Goal: Information Seeking & Learning: Learn about a topic

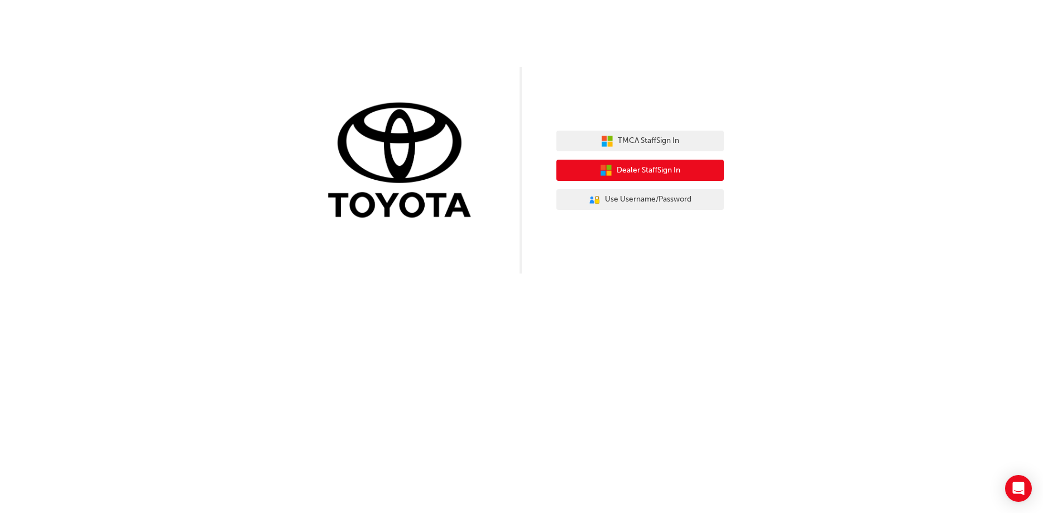
click at [624, 173] on span "Dealer Staff Sign In" at bounding box center [649, 170] width 64 height 13
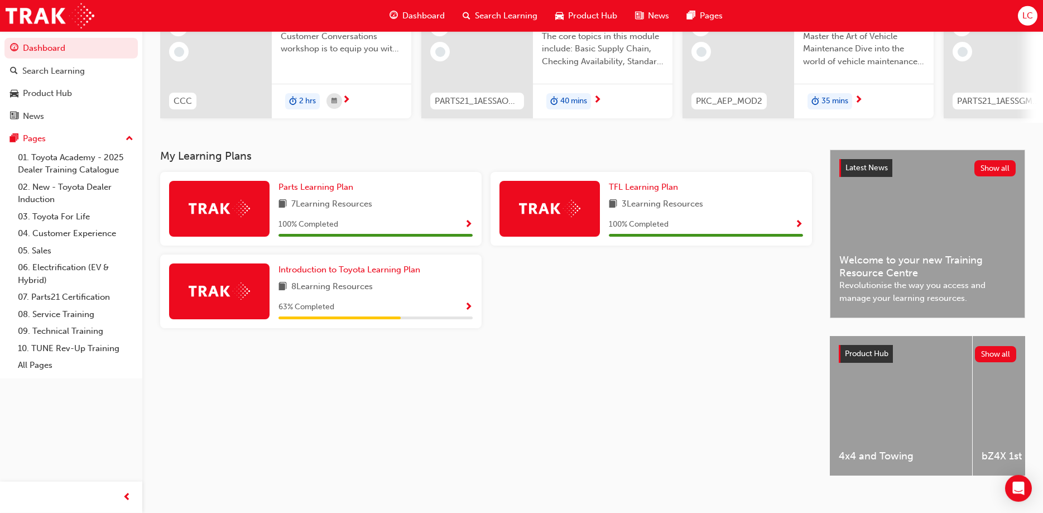
scroll to position [145, 0]
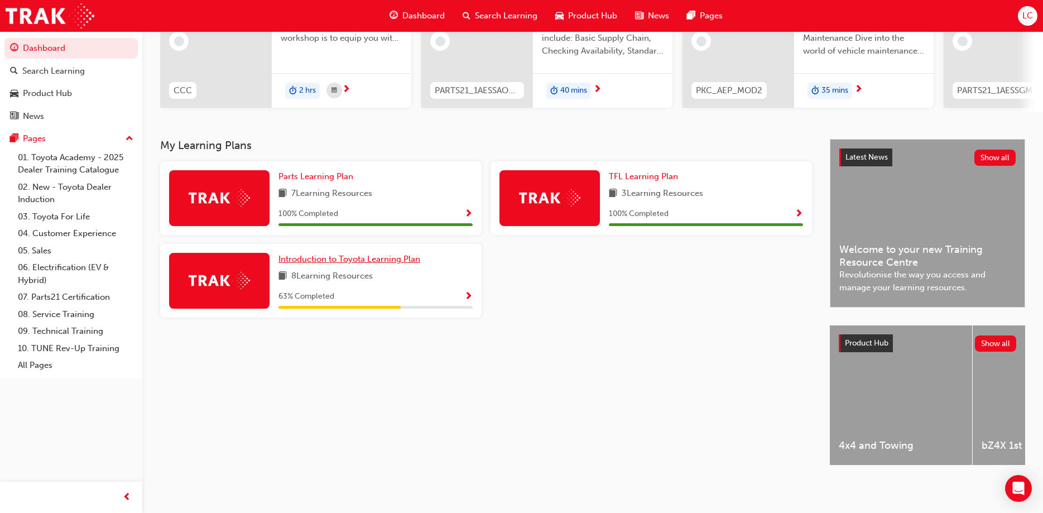
click at [324, 260] on span "Introduction to Toyota Learning Plan" at bounding box center [350, 259] width 142 height 10
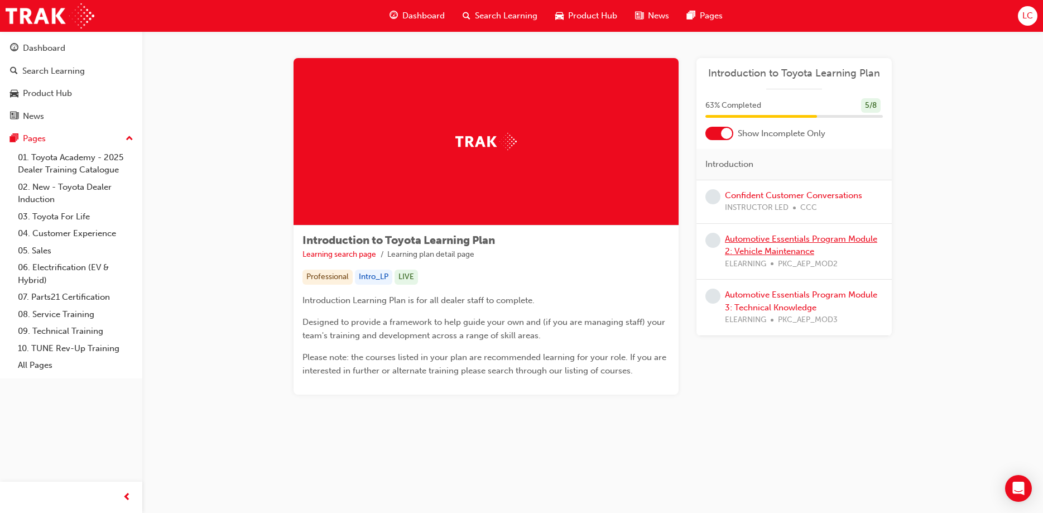
click at [766, 242] on link "Automotive Essentials Program Module 2: Vehicle Maintenance" at bounding box center [801, 245] width 152 height 23
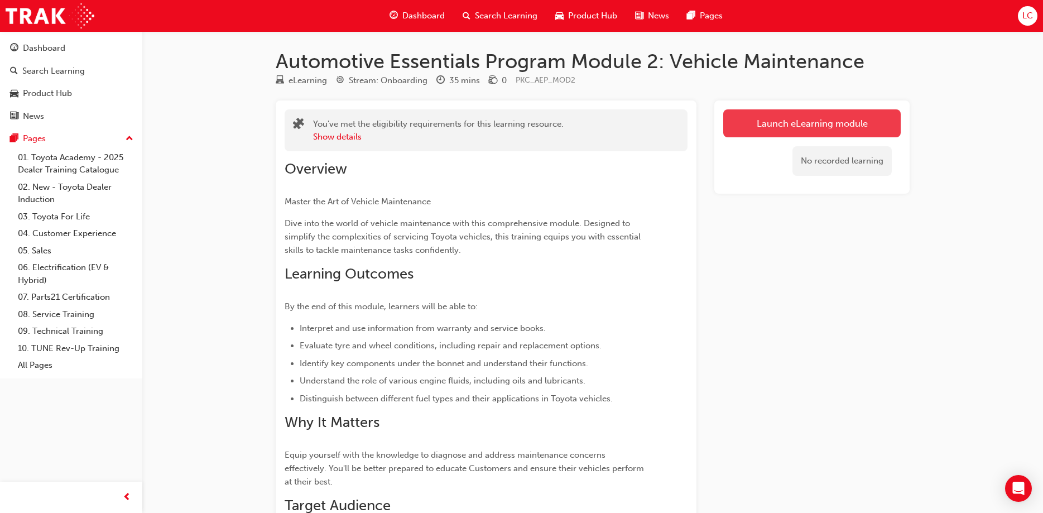
click at [794, 126] on link "Launch eLearning module" at bounding box center [813, 123] width 178 height 28
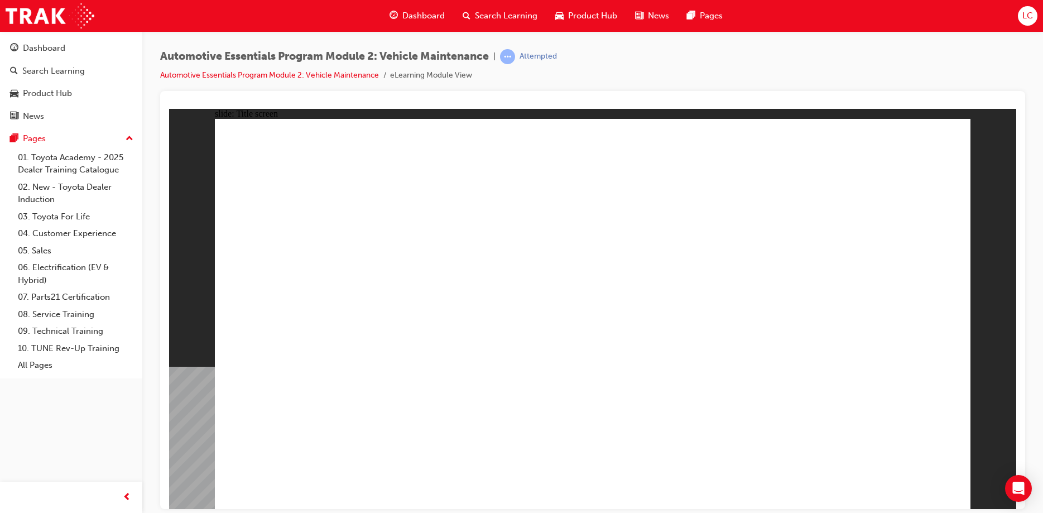
drag, startPoint x: 794, startPoint y: 475, endPoint x: 799, endPoint y: 477, distance: 5.7
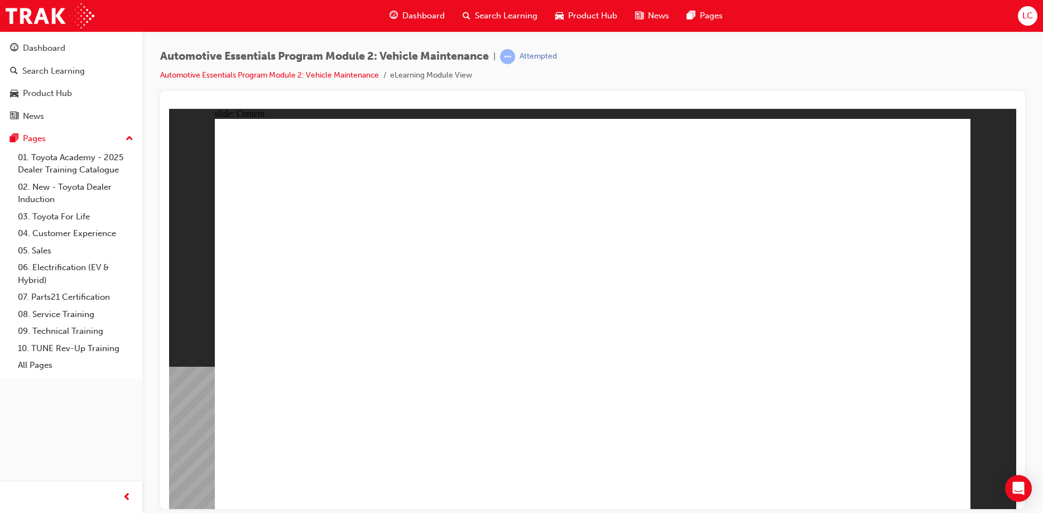
drag, startPoint x: 956, startPoint y: 123, endPoint x: 915, endPoint y: 146, distance: 47.0
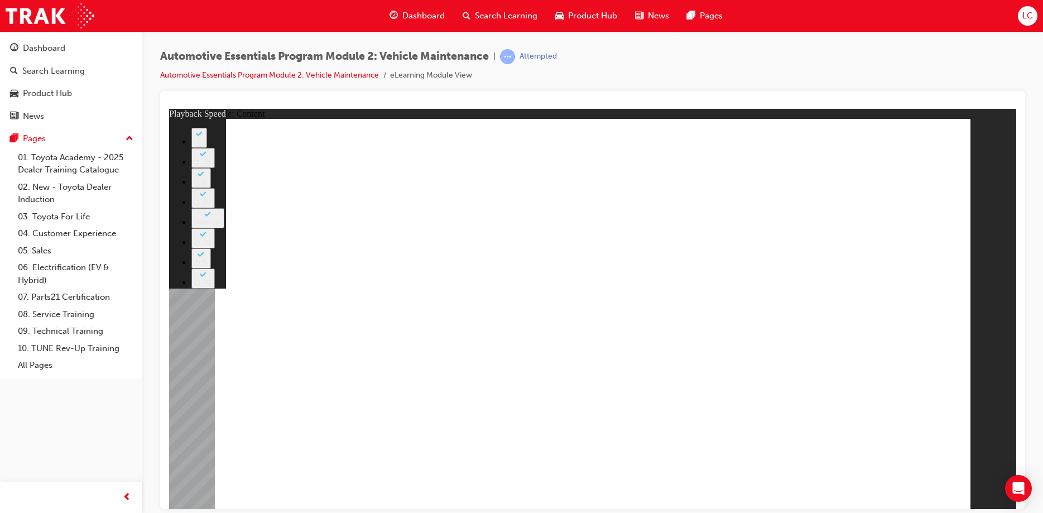
type input "33"
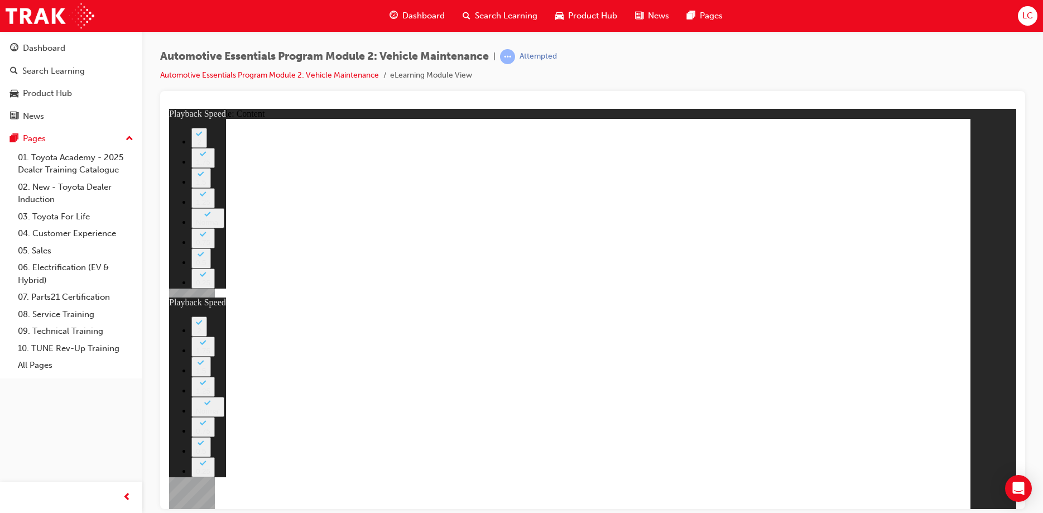
type input "35"
type input "33"
type input "35"
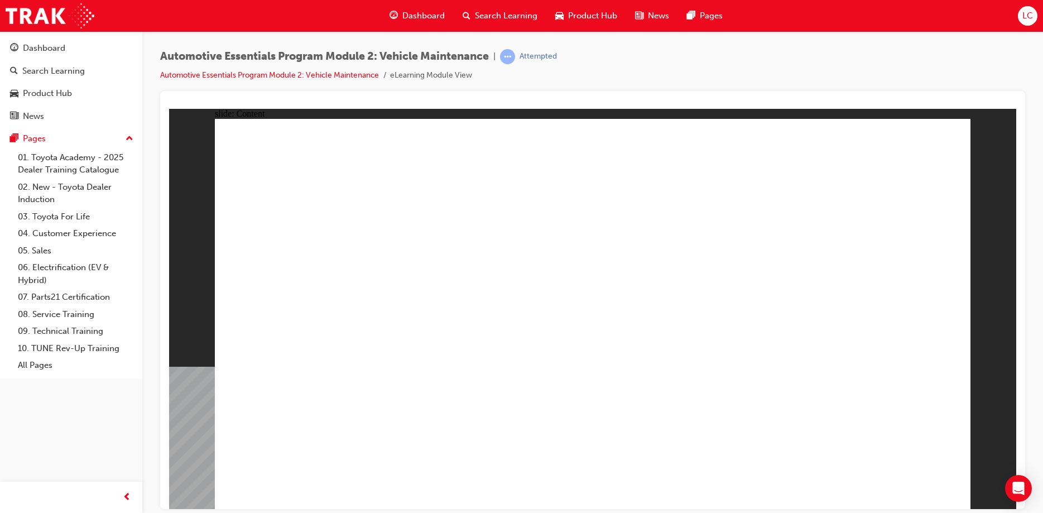
drag, startPoint x: 940, startPoint y: 134, endPoint x: 940, endPoint y: 147, distance: 12.8
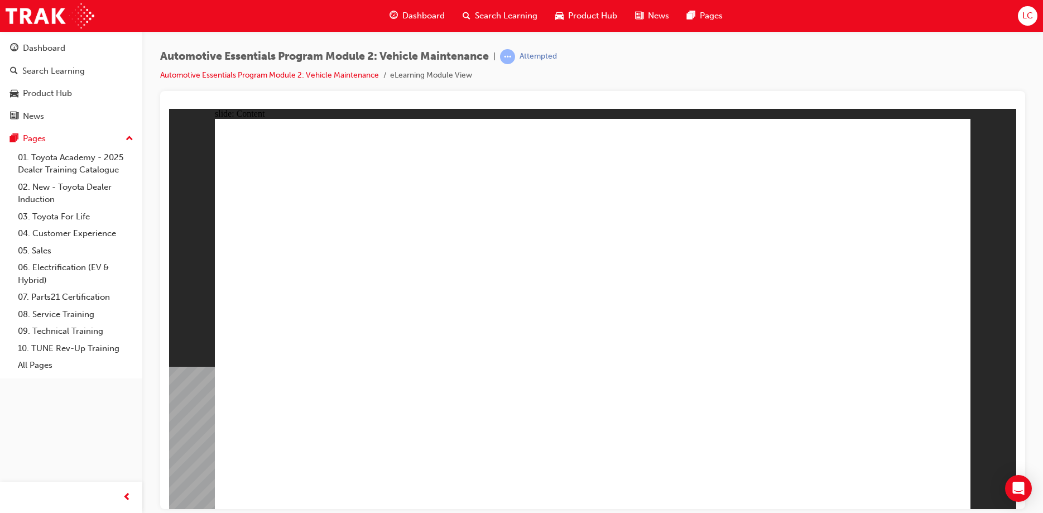
drag, startPoint x: 906, startPoint y: 484, endPoint x: 800, endPoint y: 162, distance: 339.0
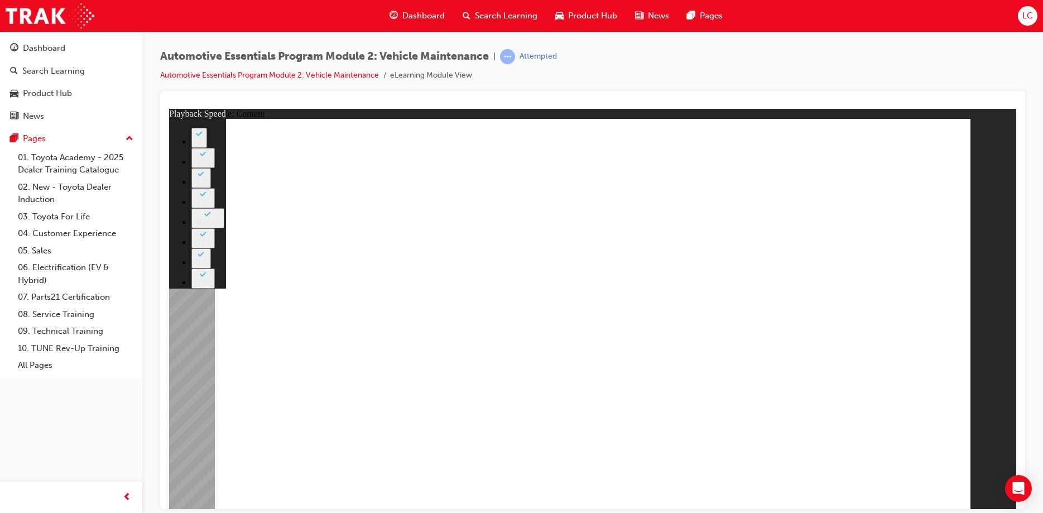
type input "8"
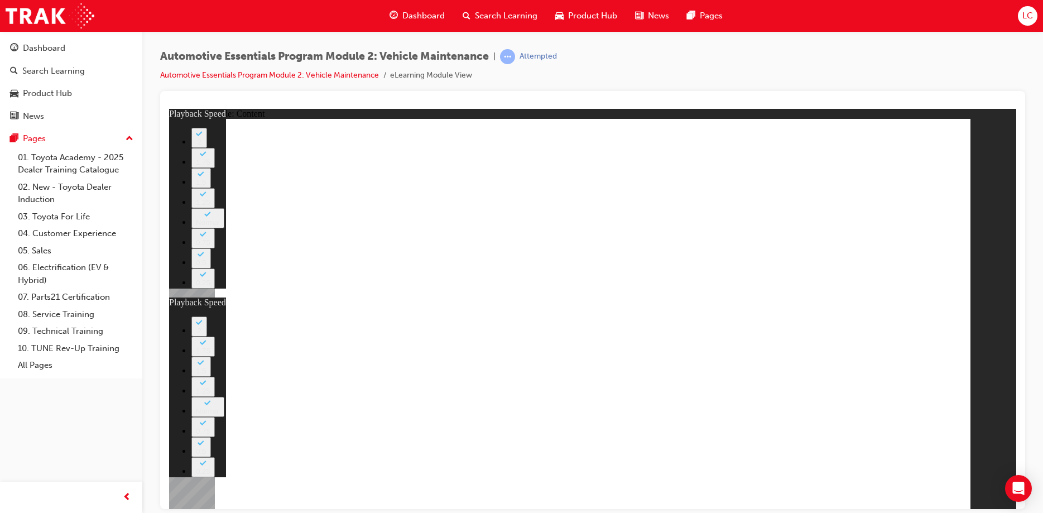
type input "28"
type input "8"
type input "28"
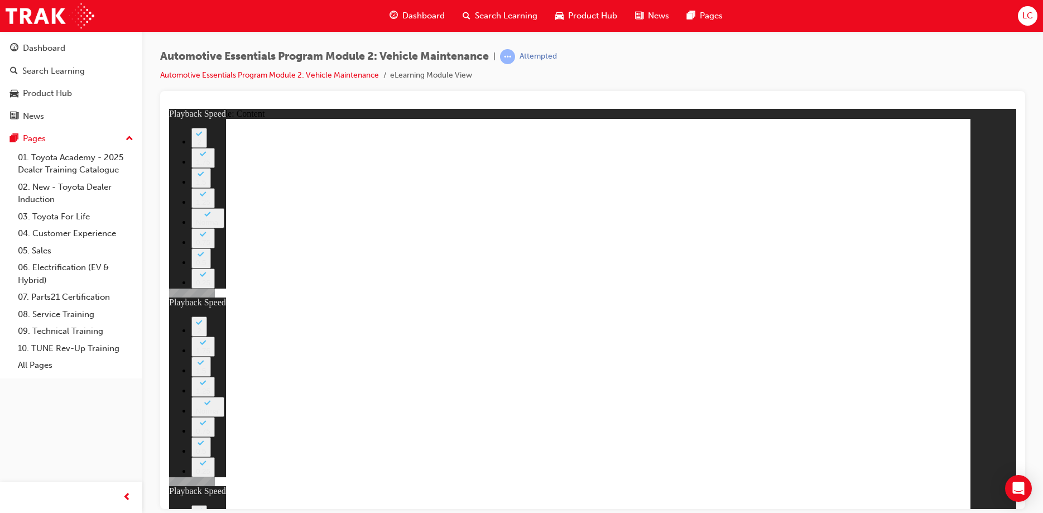
type input "12"
type input "8"
type input "28"
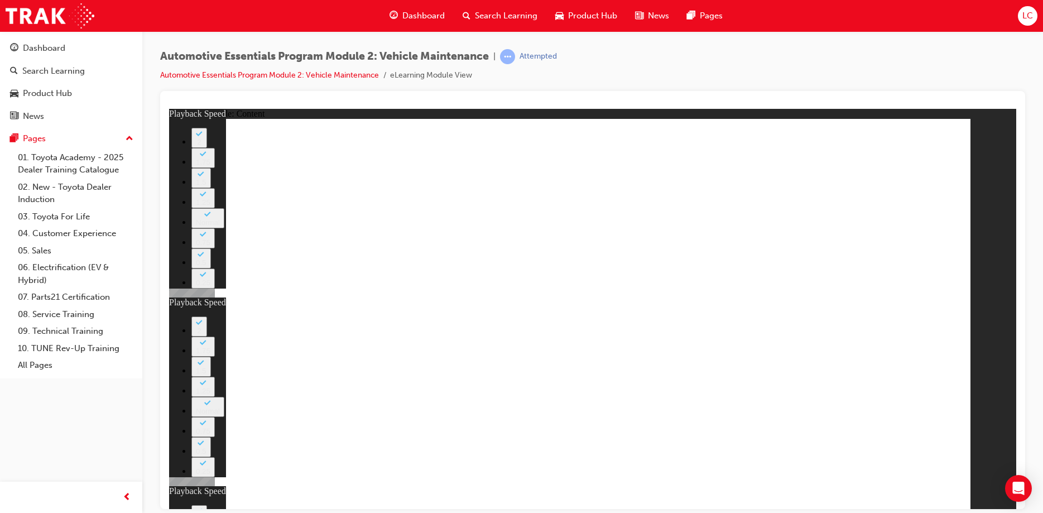
type input "12"
type input "56"
type input "8"
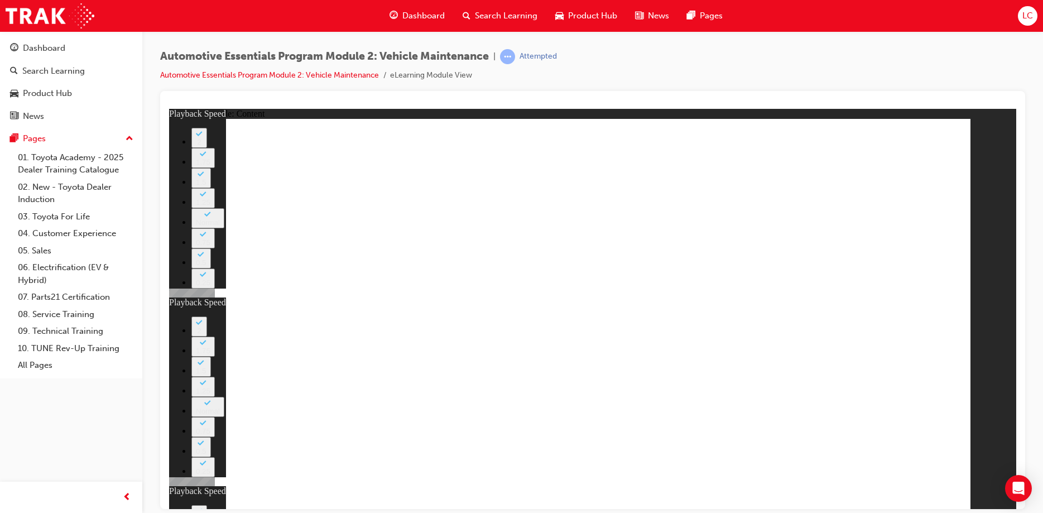
type input "28"
type input "12"
type input "13"
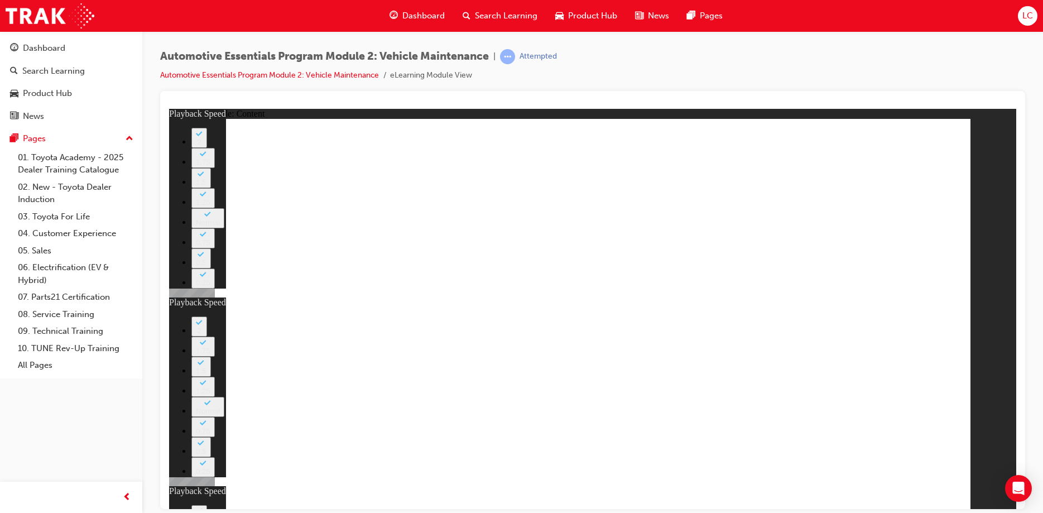
type input "8"
type input "28"
type input "12"
type input "56"
type input "13"
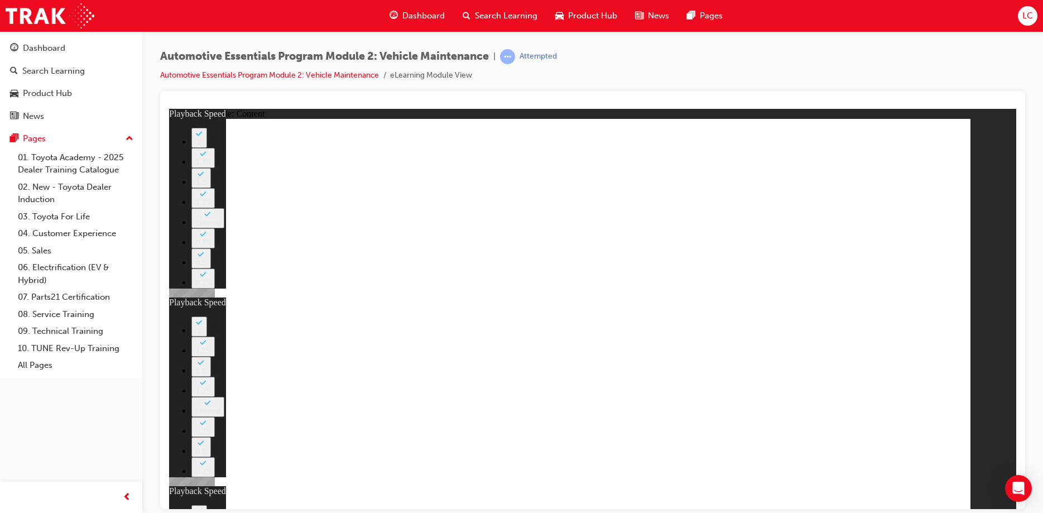
type input "8"
type input "28"
type input "12"
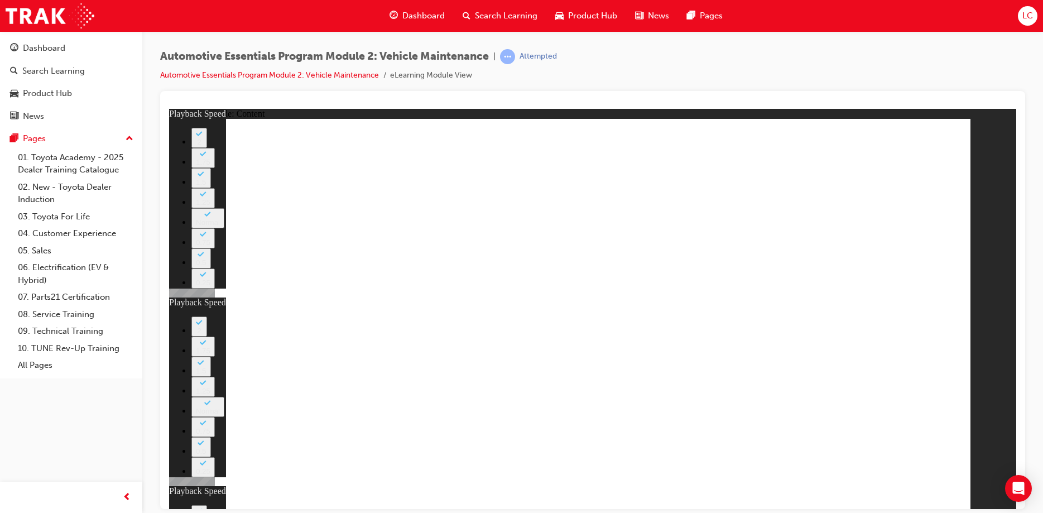
type input "56"
type input "13"
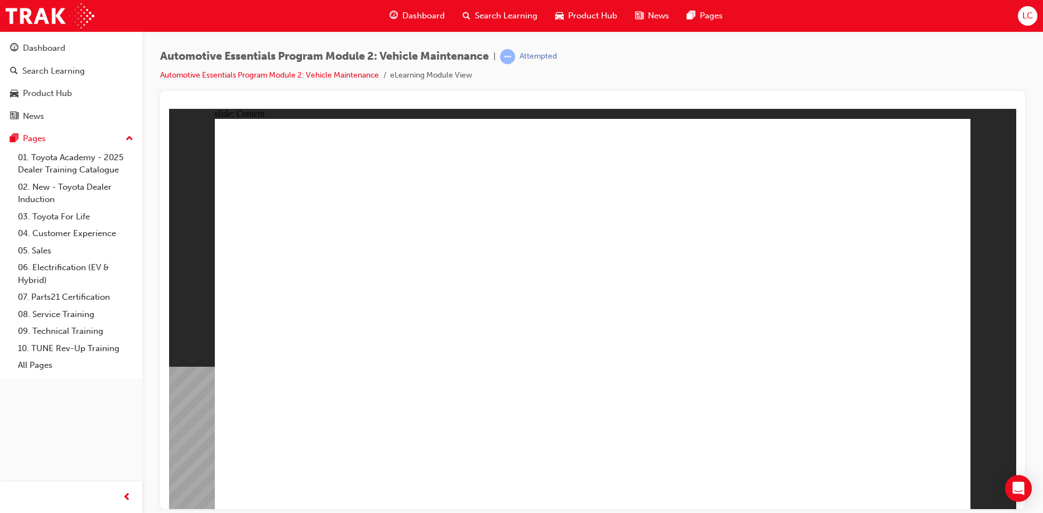
radio input "true"
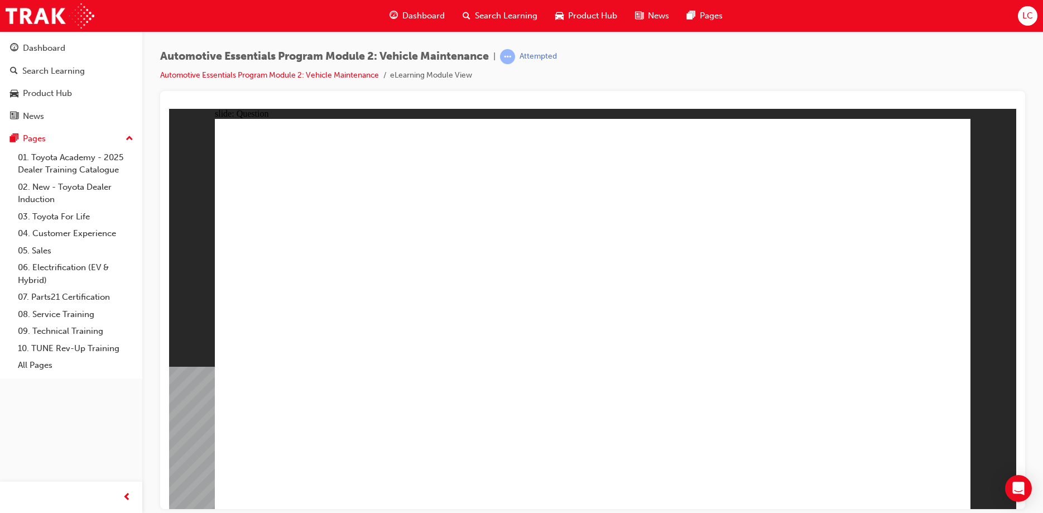
drag, startPoint x: 737, startPoint y: 322, endPoint x: 654, endPoint y: 161, distance: 180.8
radio input "true"
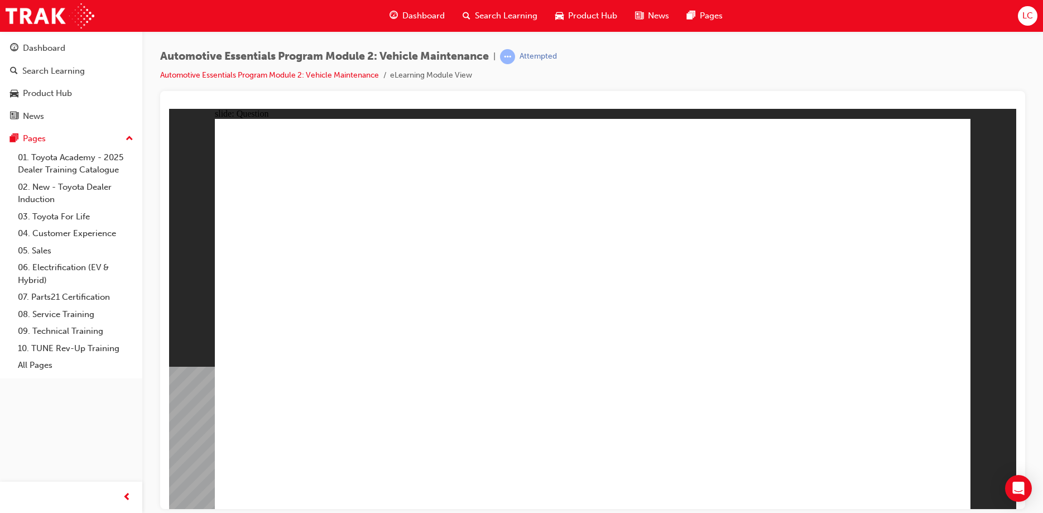
radio input "true"
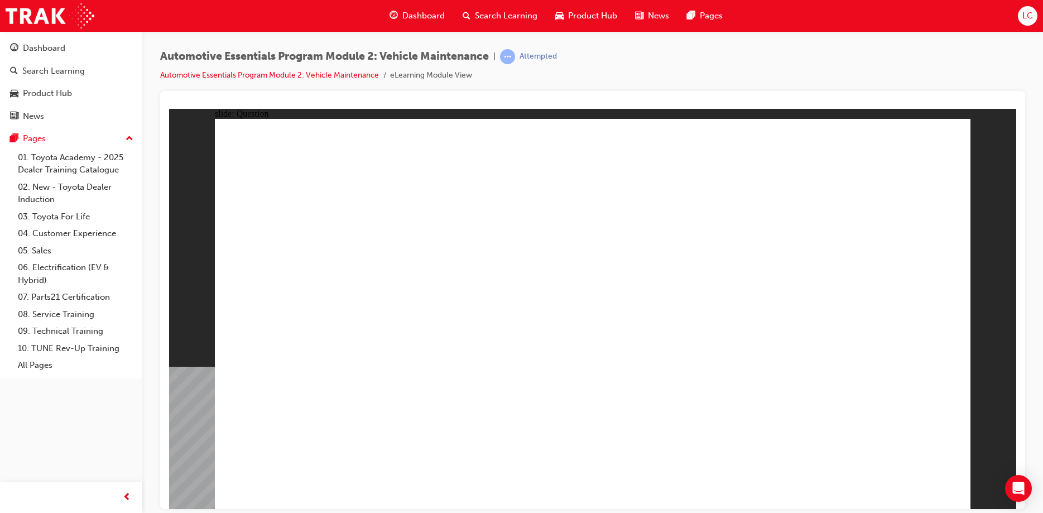
radio input "true"
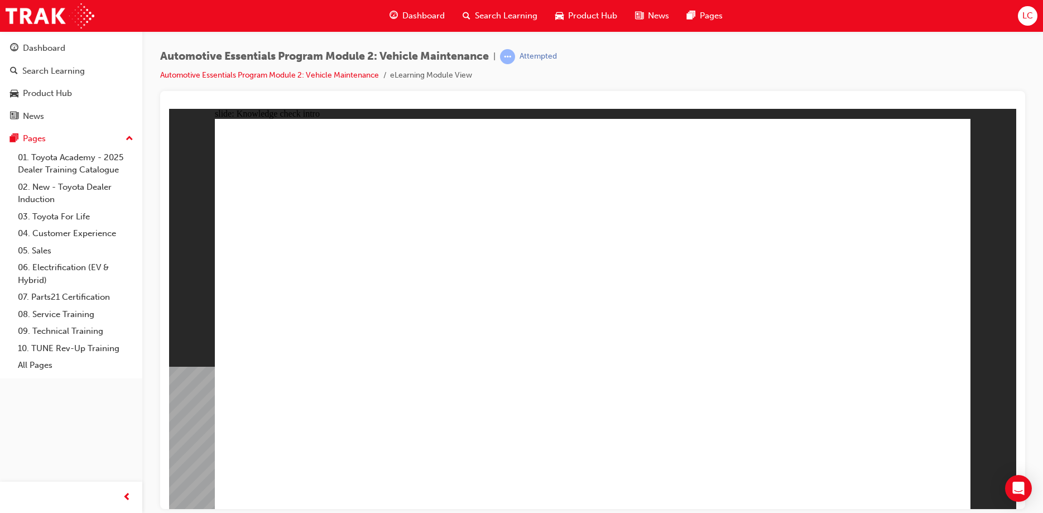
radio input "true"
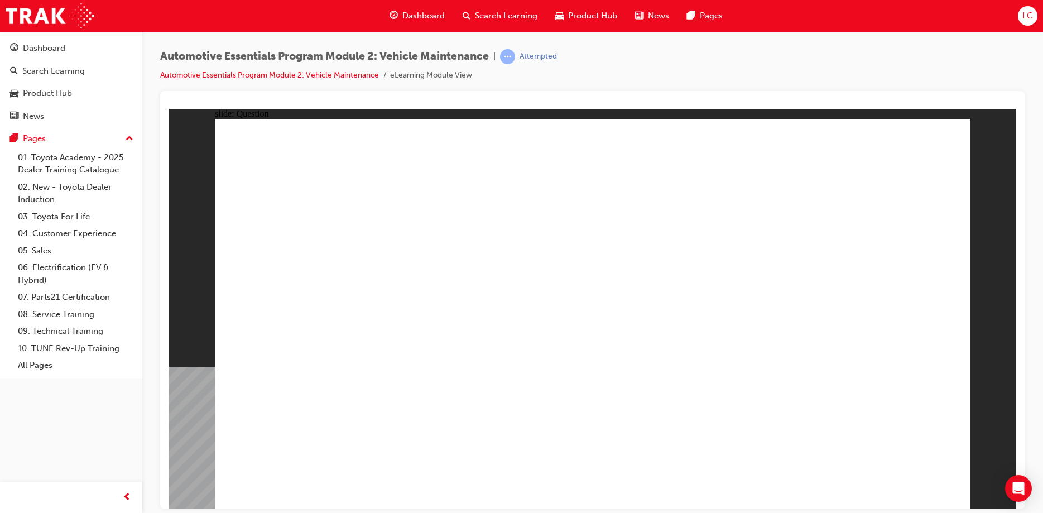
radio input "true"
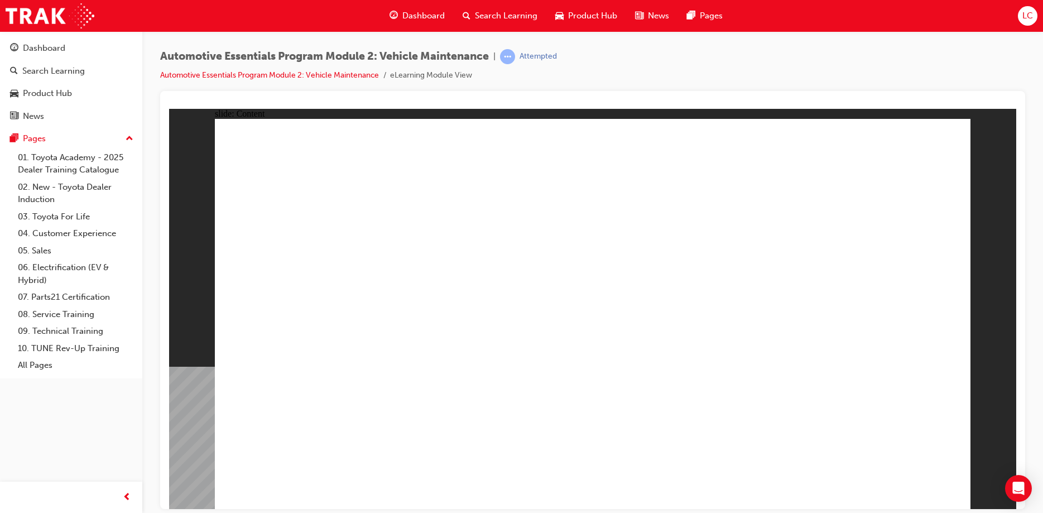
drag, startPoint x: 920, startPoint y: 494, endPoint x: 915, endPoint y: 480, distance: 14.8
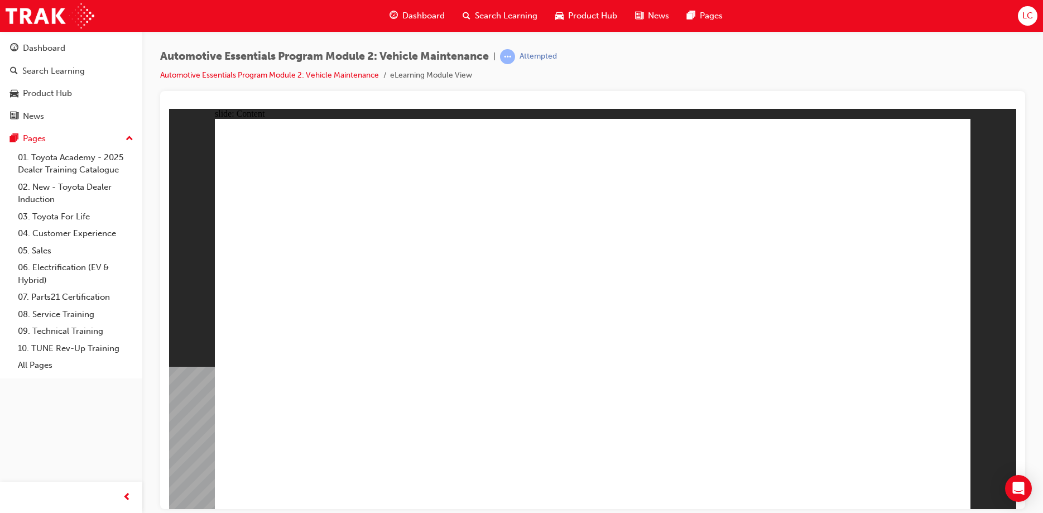
radio input "true"
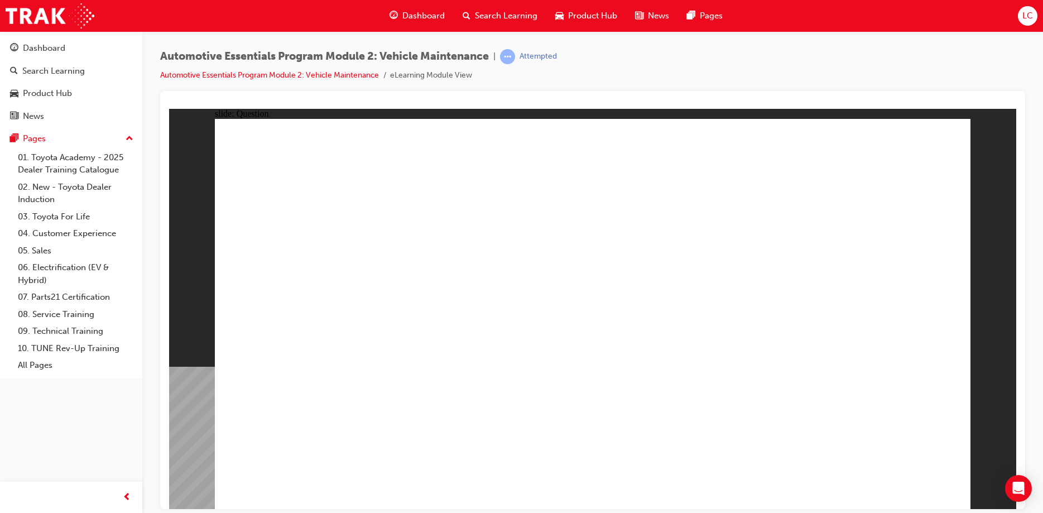
radio input "true"
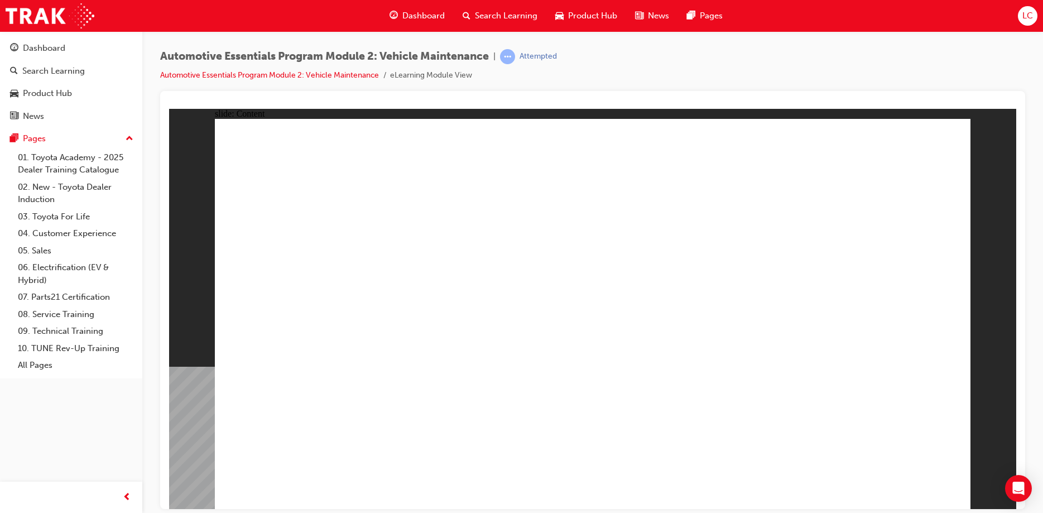
drag, startPoint x: 951, startPoint y: 136, endPoint x: 944, endPoint y: 140, distance: 8.0
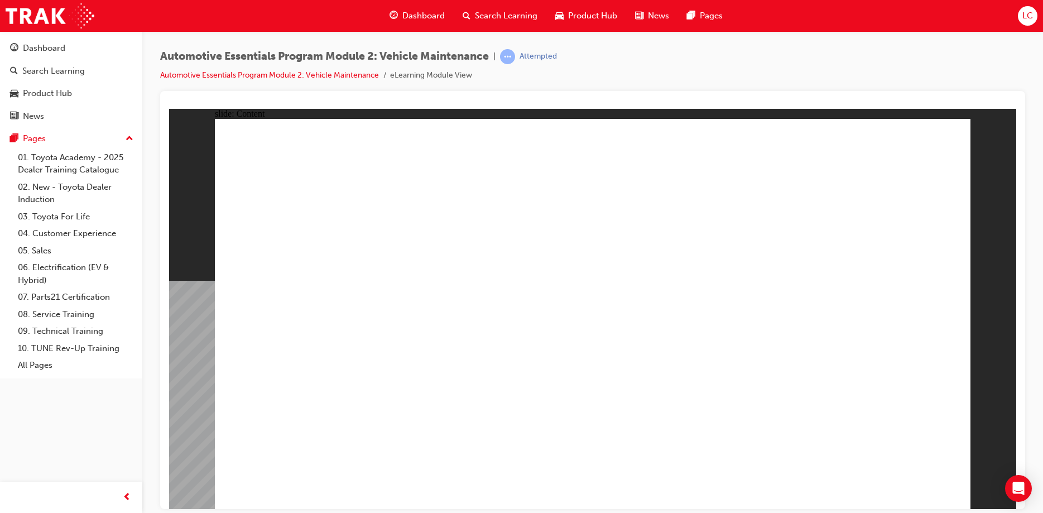
radio input "true"
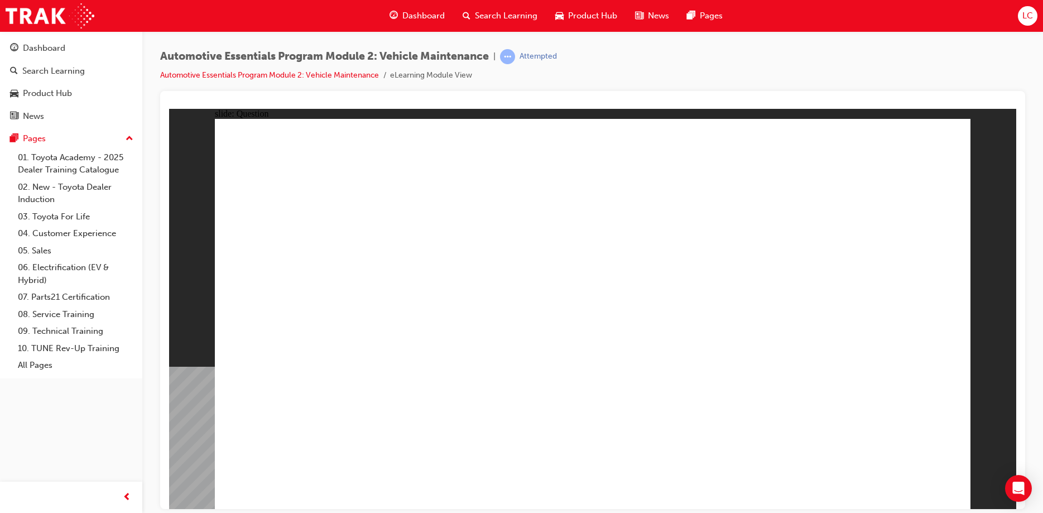
radio input "true"
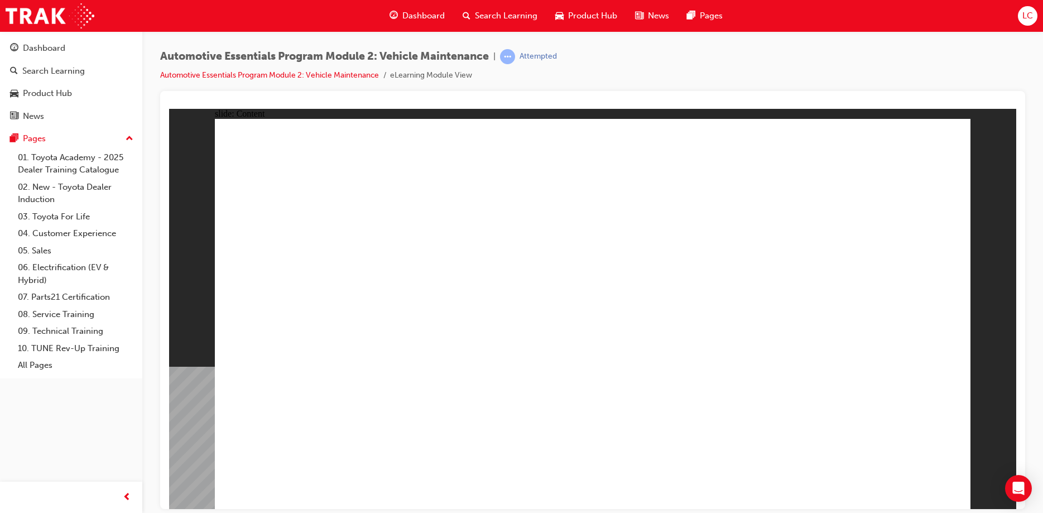
drag, startPoint x: 294, startPoint y: 319, endPoint x: 279, endPoint y: 303, distance: 22.5
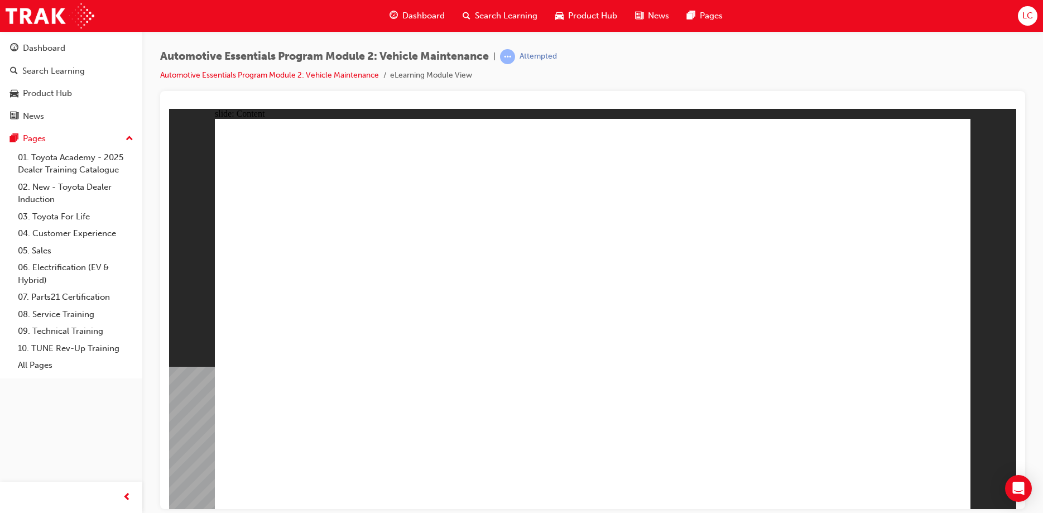
radio input "true"
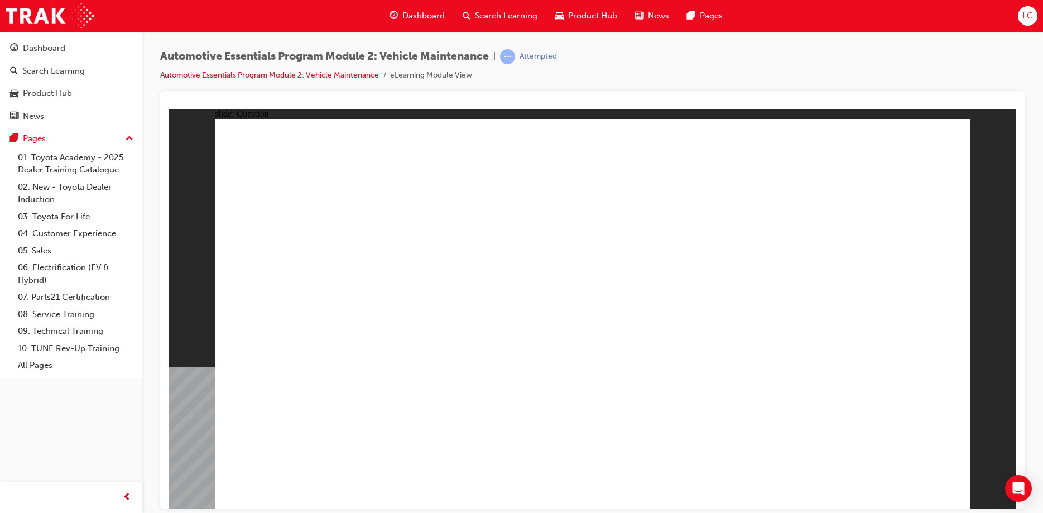
radio input "true"
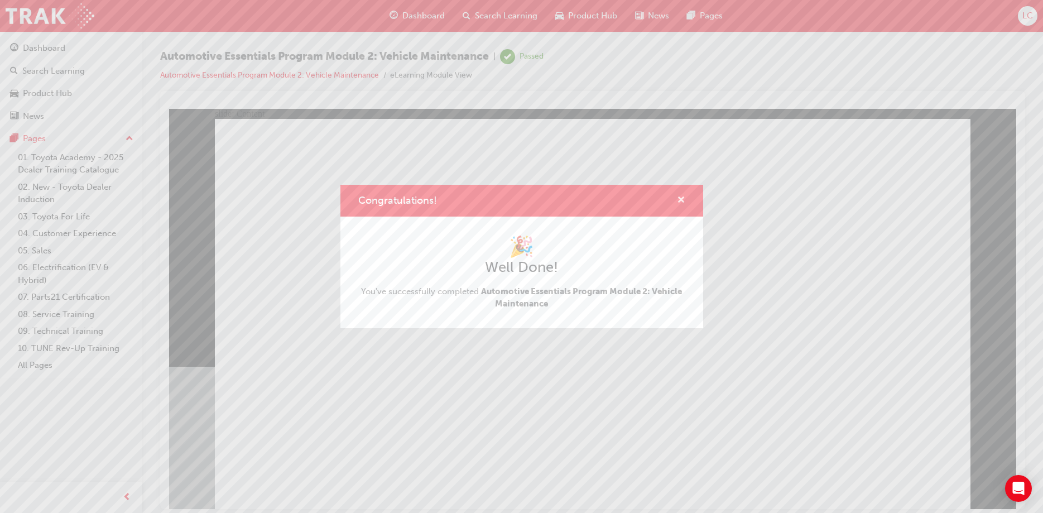
click at [683, 198] on span "cross-icon" at bounding box center [681, 201] width 8 height 10
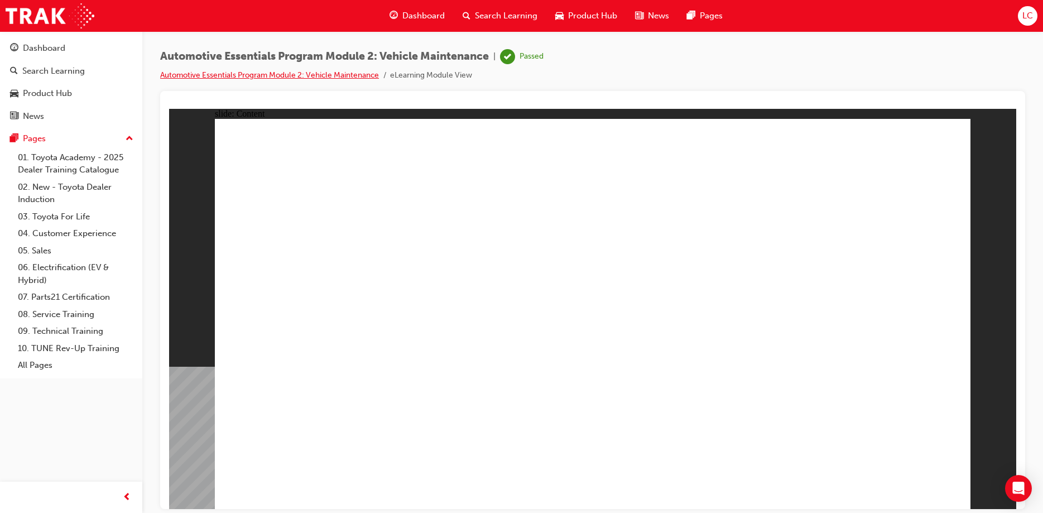
click at [298, 76] on link "Automotive Essentials Program Module 2: Vehicle Maintenance" at bounding box center [269, 74] width 219 height 9
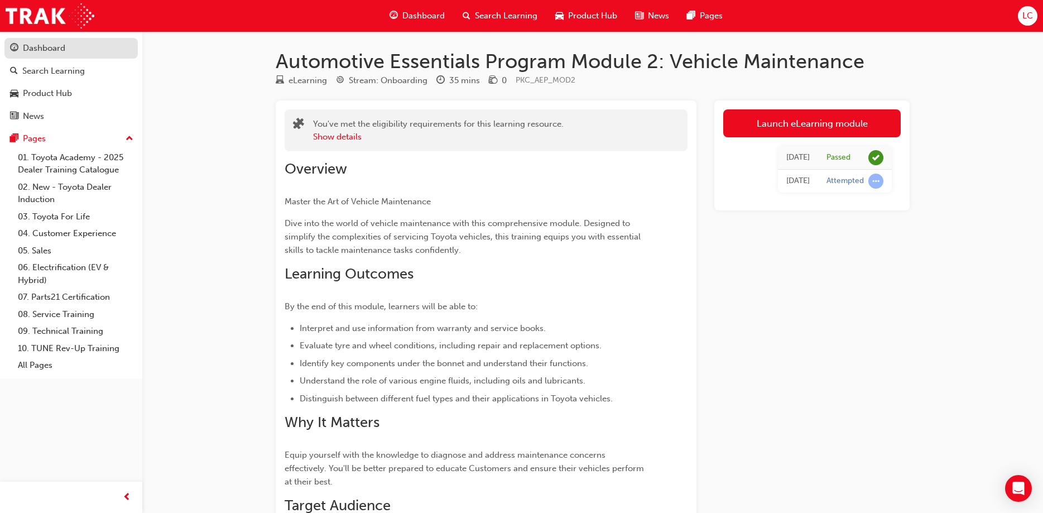
click at [35, 51] on div "Dashboard" at bounding box center [44, 48] width 42 height 13
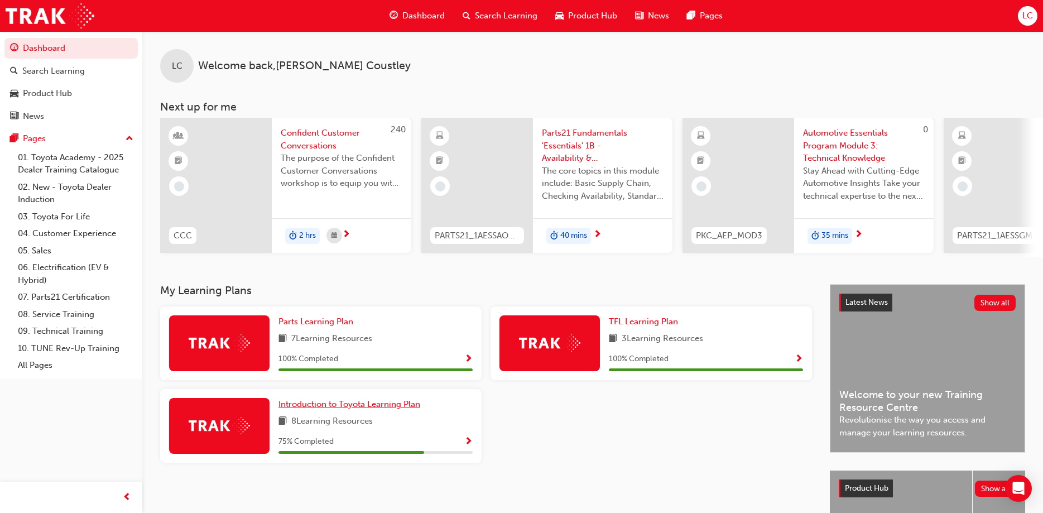
click at [384, 404] on span "Introduction to Toyota Learning Plan" at bounding box center [350, 404] width 142 height 10
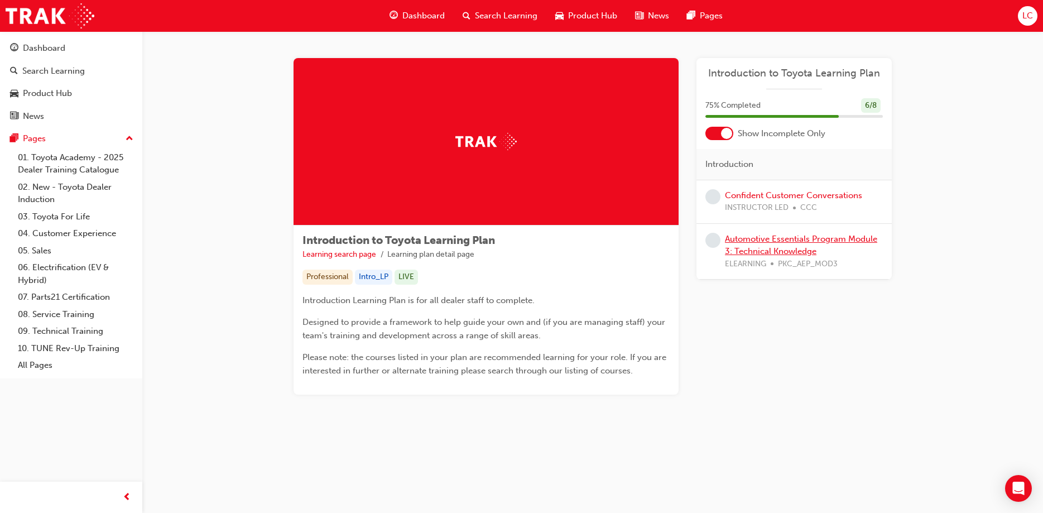
click at [755, 252] on link "Automotive Essentials Program Module 3: Technical Knowledge" at bounding box center [801, 245] width 152 height 23
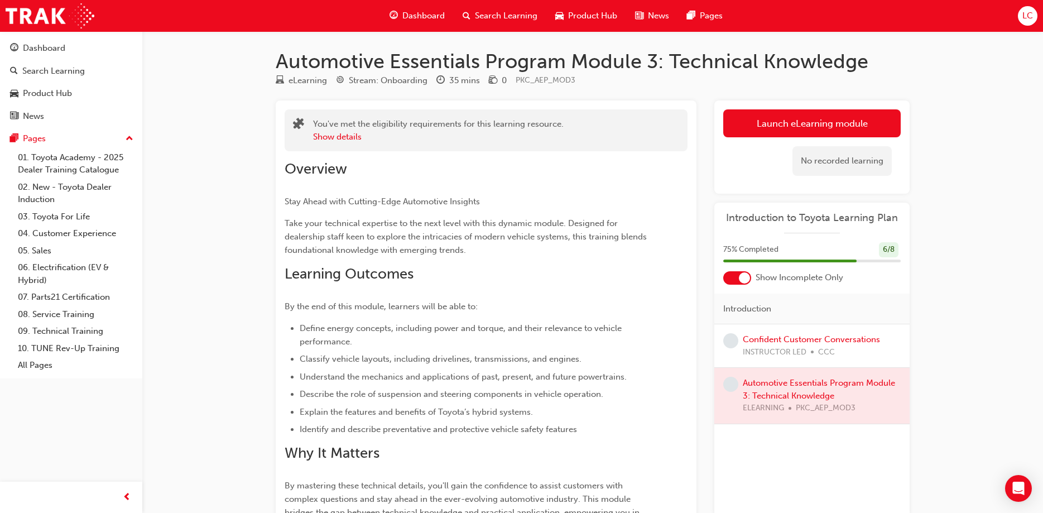
click at [736, 388] on span "learningRecordVerb_NONE-icon" at bounding box center [731, 384] width 15 height 15
click at [731, 384] on span "learningRecordVerb_NONE-icon" at bounding box center [731, 384] width 15 height 15
click at [779, 385] on div at bounding box center [812, 396] width 195 height 56
click at [768, 398] on div at bounding box center [812, 396] width 195 height 56
click at [767, 396] on div at bounding box center [812, 396] width 195 height 56
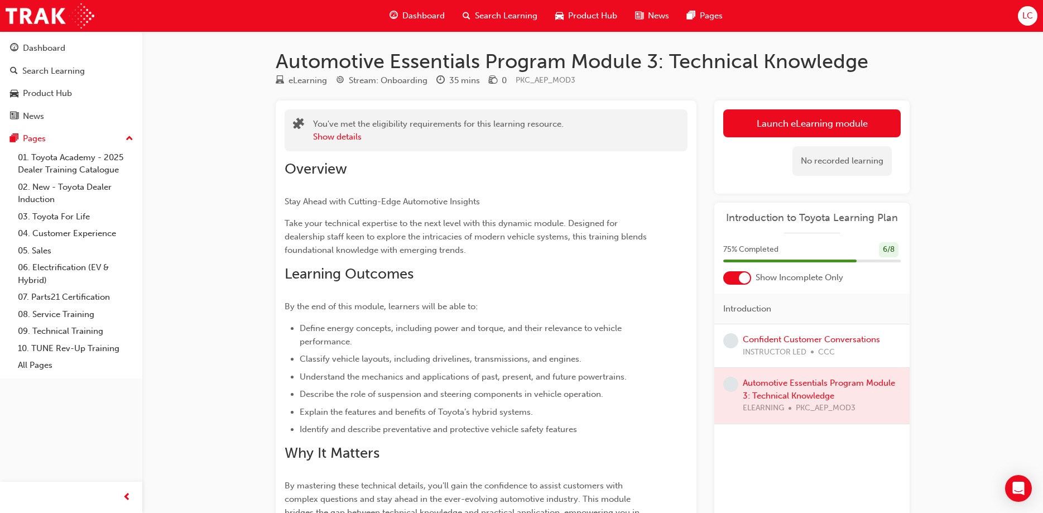
click at [807, 386] on div at bounding box center [812, 396] width 195 height 56
click at [778, 123] on link "Launch eLearning module" at bounding box center [813, 123] width 178 height 28
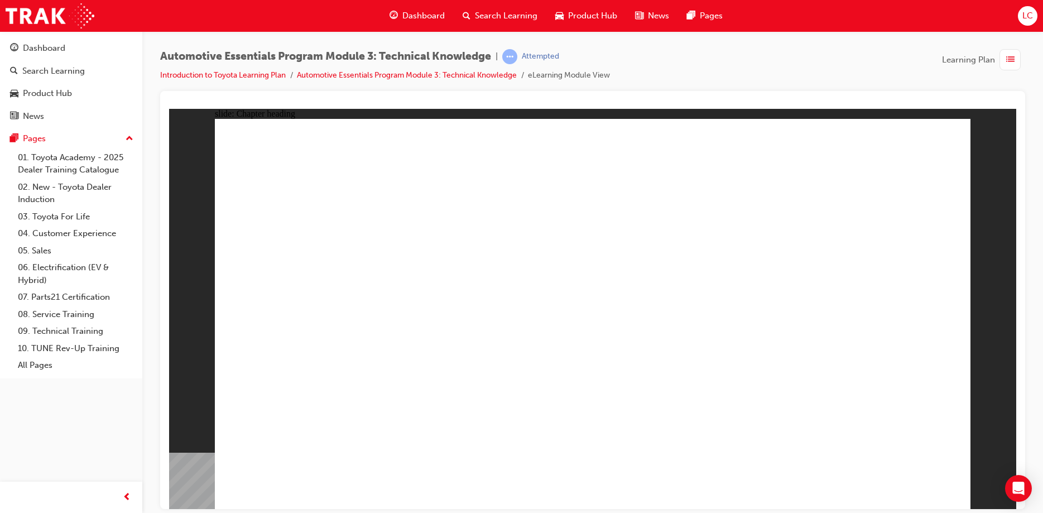
drag, startPoint x: 922, startPoint y: 138, endPoint x: 938, endPoint y: 147, distance: 18.8
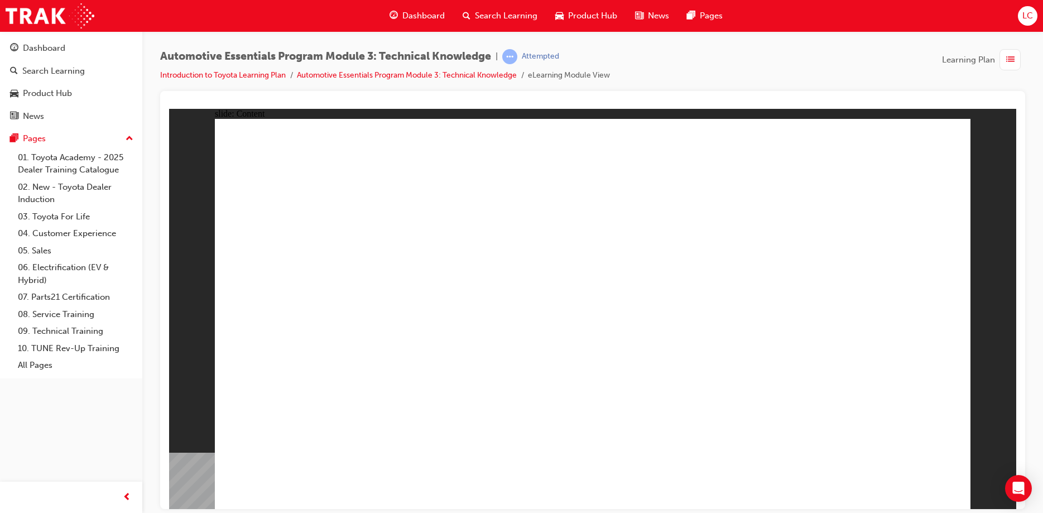
drag, startPoint x: 888, startPoint y: 494, endPoint x: 911, endPoint y: 481, distance: 26.5
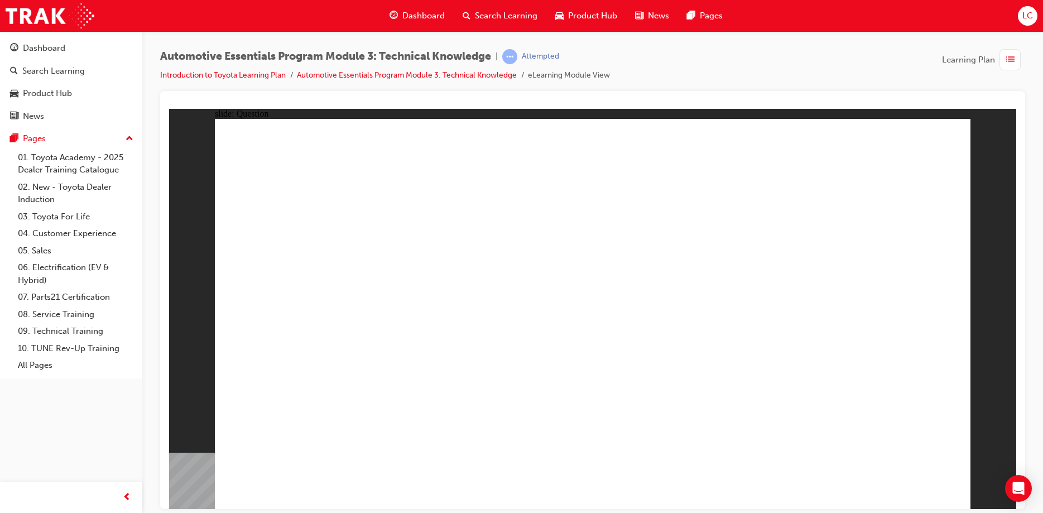
radio input "true"
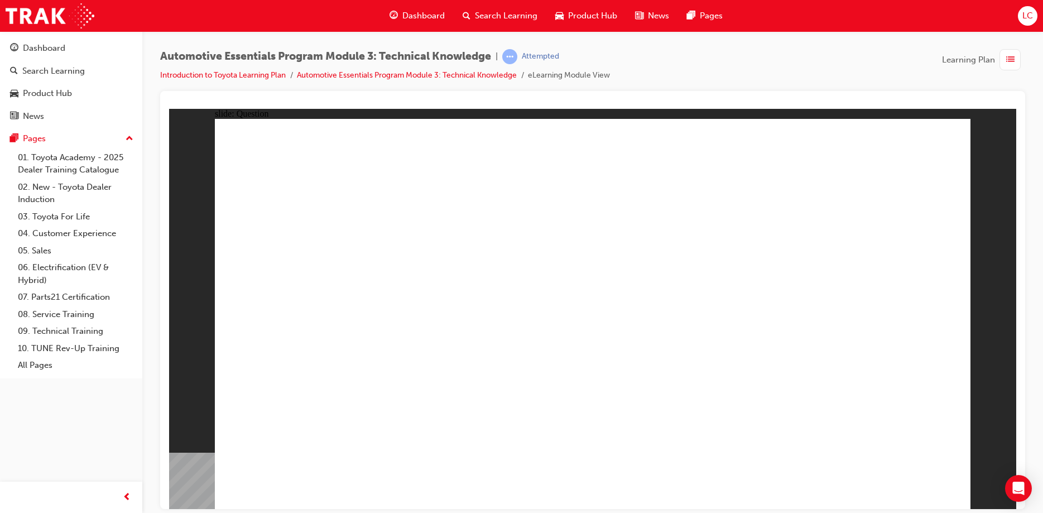
radio input "true"
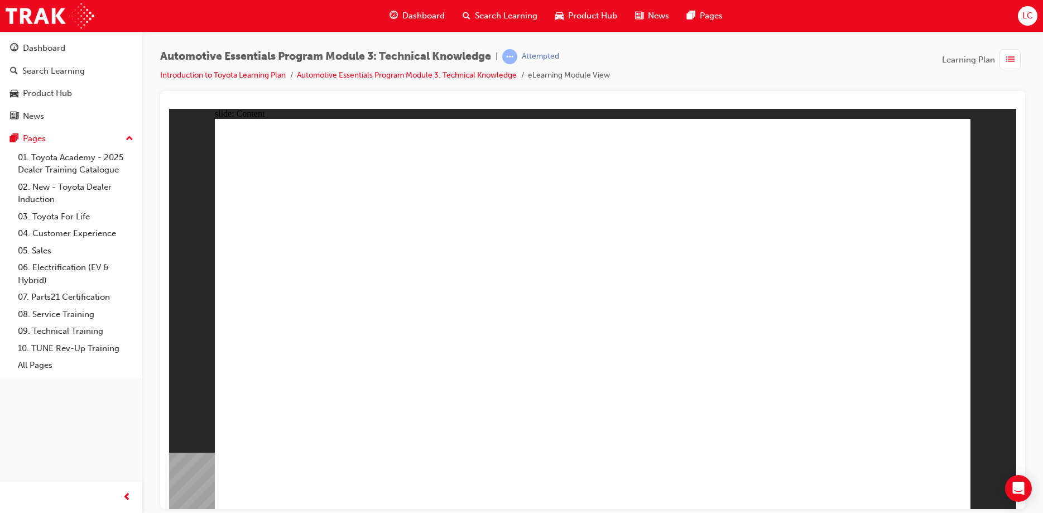
drag, startPoint x: 914, startPoint y: 150, endPoint x: 925, endPoint y: 165, distance: 18.8
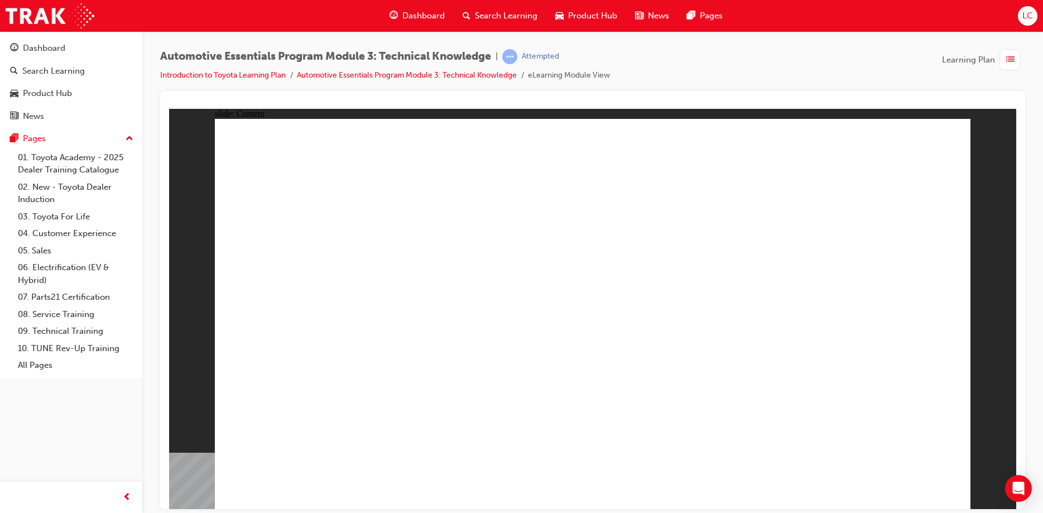
drag, startPoint x: 919, startPoint y: 164, endPoint x: 932, endPoint y: 214, distance: 51.5
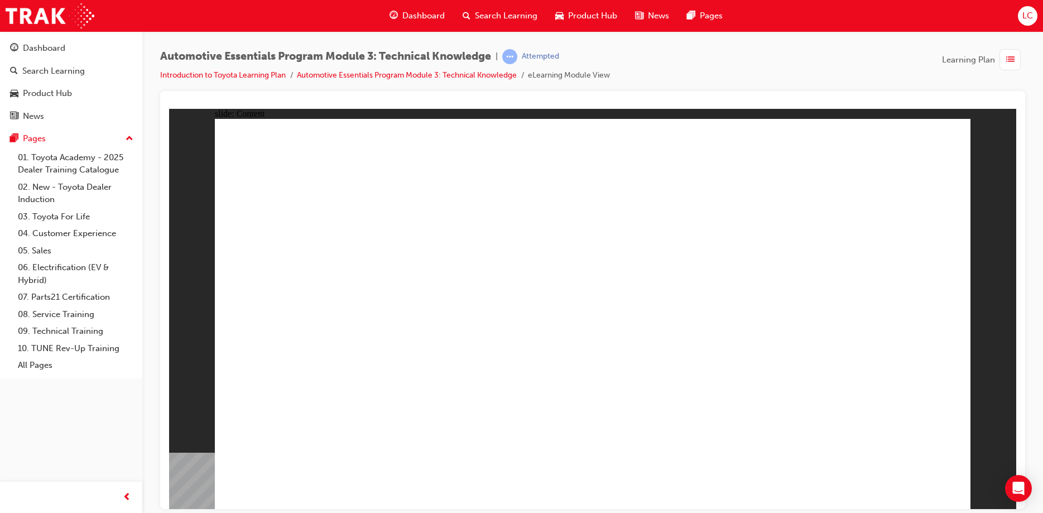
radio input "true"
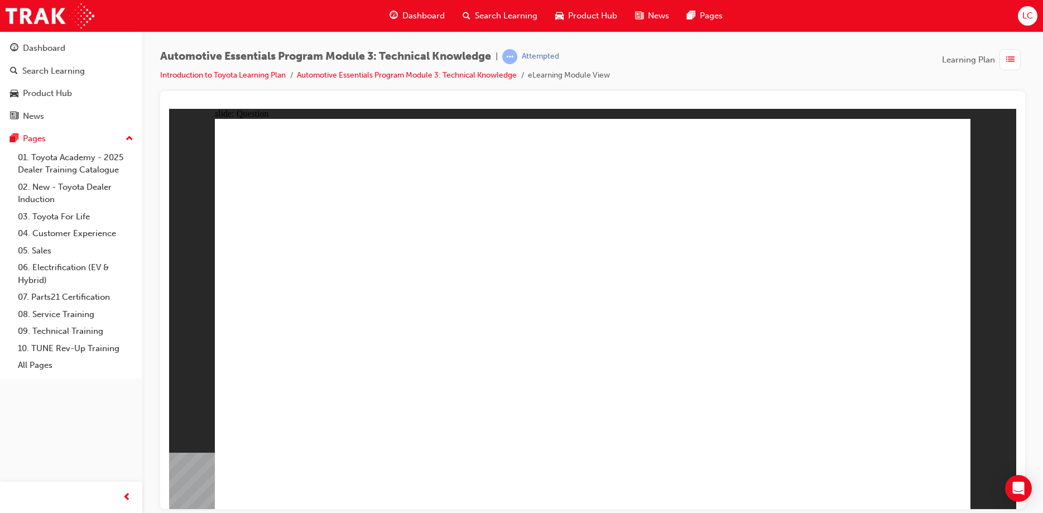
drag, startPoint x: 797, startPoint y: 337, endPoint x: 781, endPoint y: 323, distance: 21.4
radio input "true"
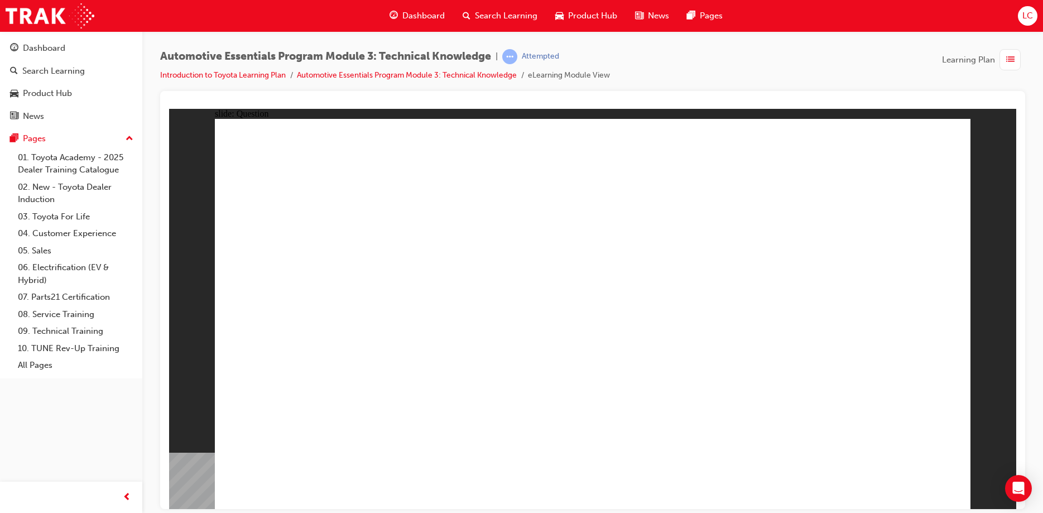
radio input "true"
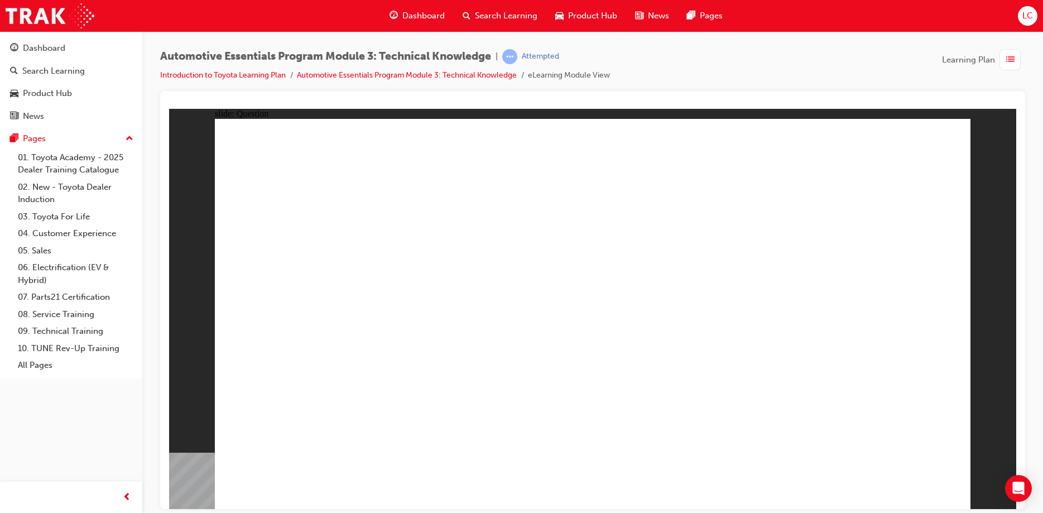
radio input "true"
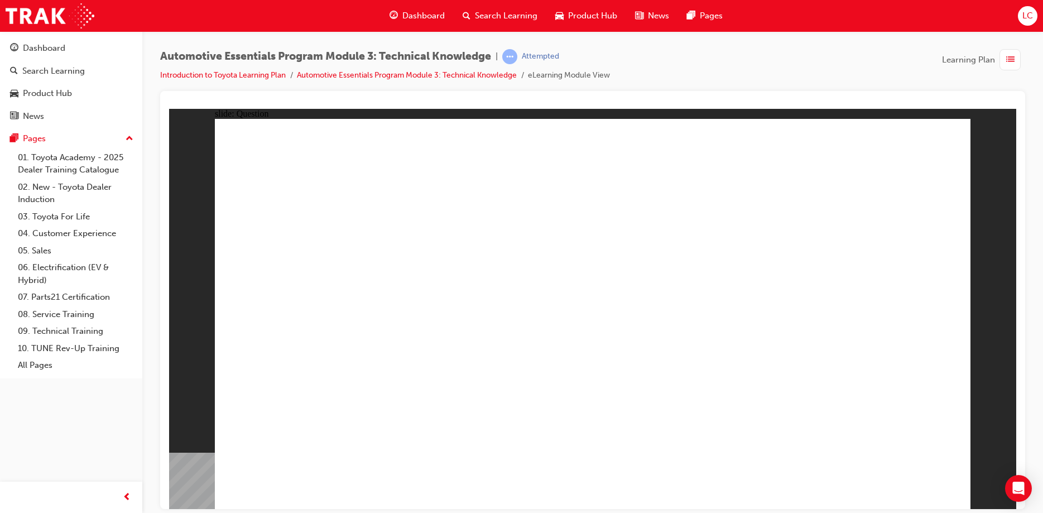
radio input "true"
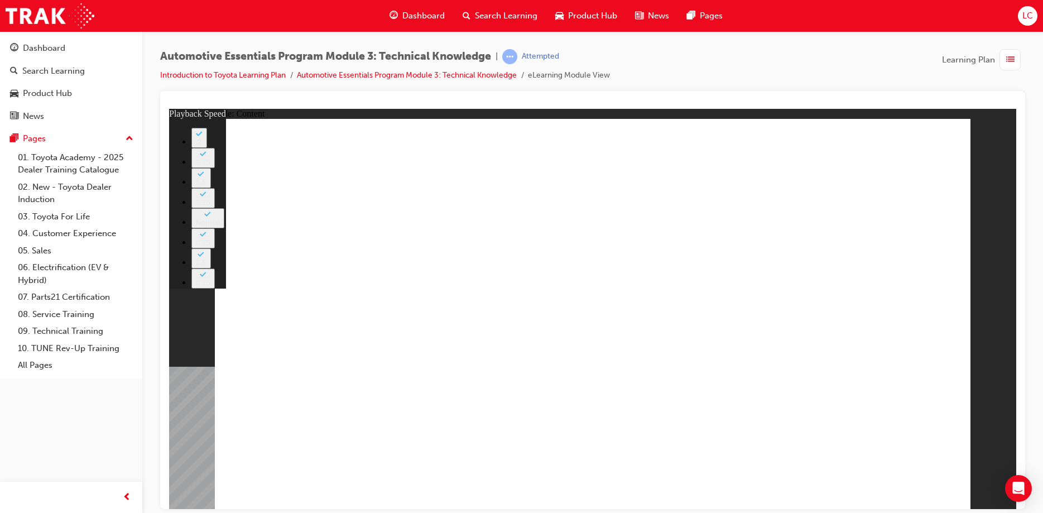
type input "228"
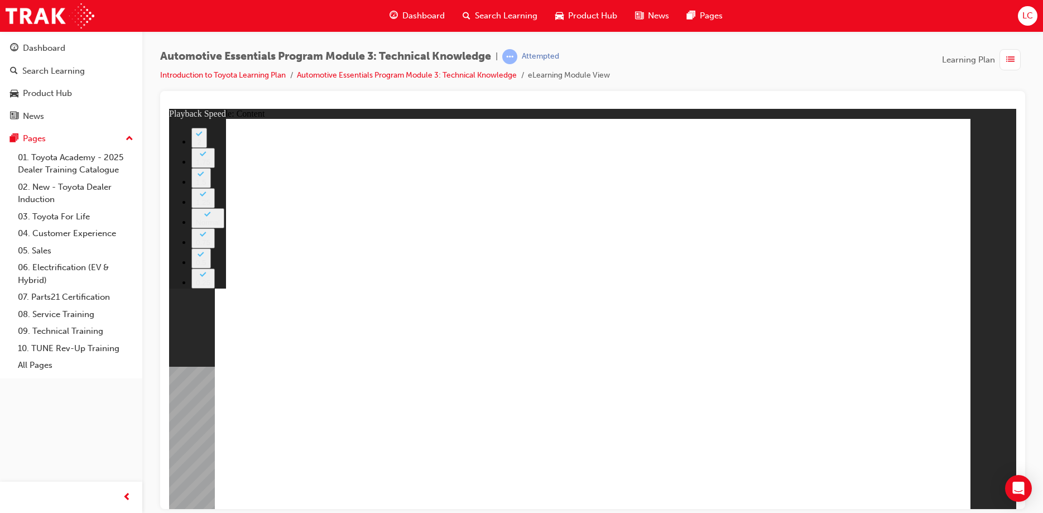
type input "20"
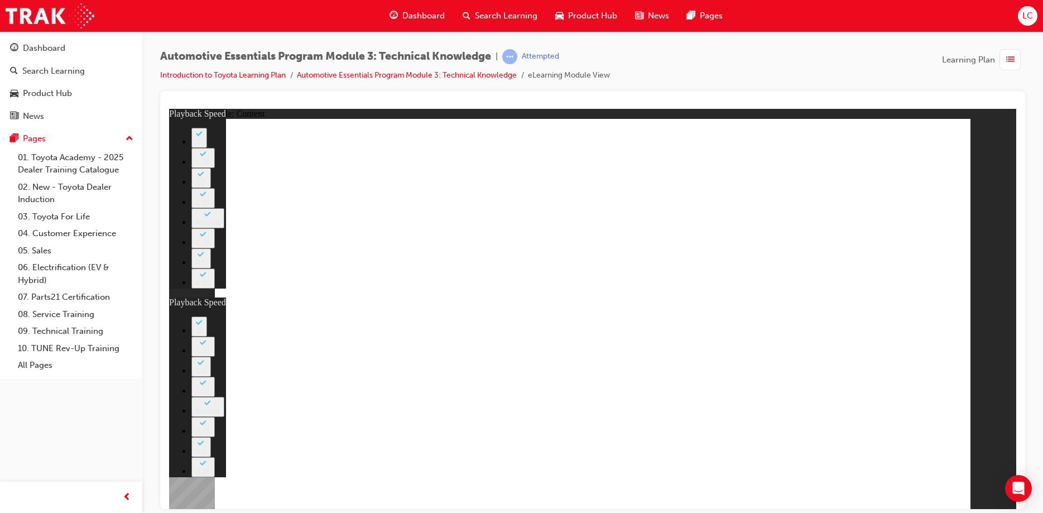
type input "15"
type input "20"
type input "15"
drag, startPoint x: 924, startPoint y: 145, endPoint x: 940, endPoint y: 135, distance: 18.6
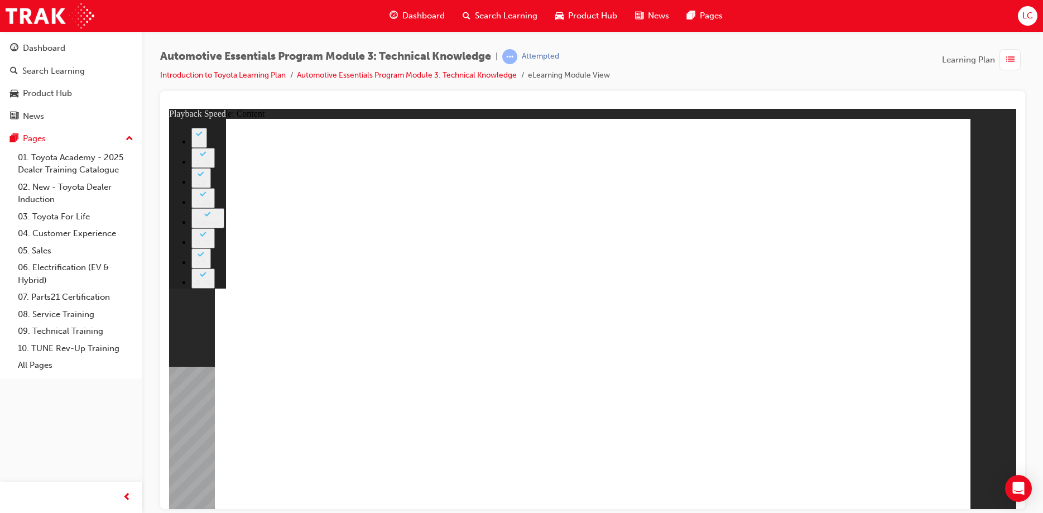
type input "18"
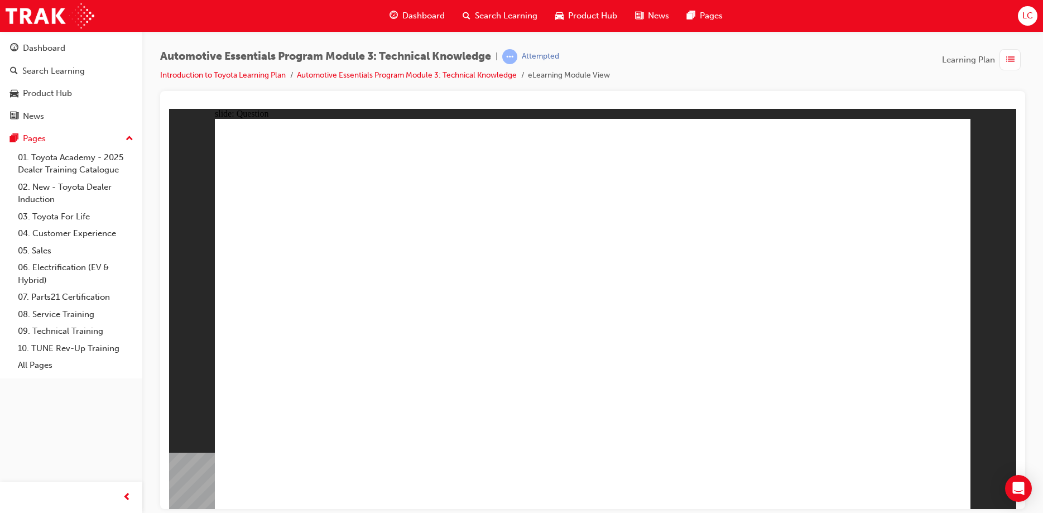
radio input "true"
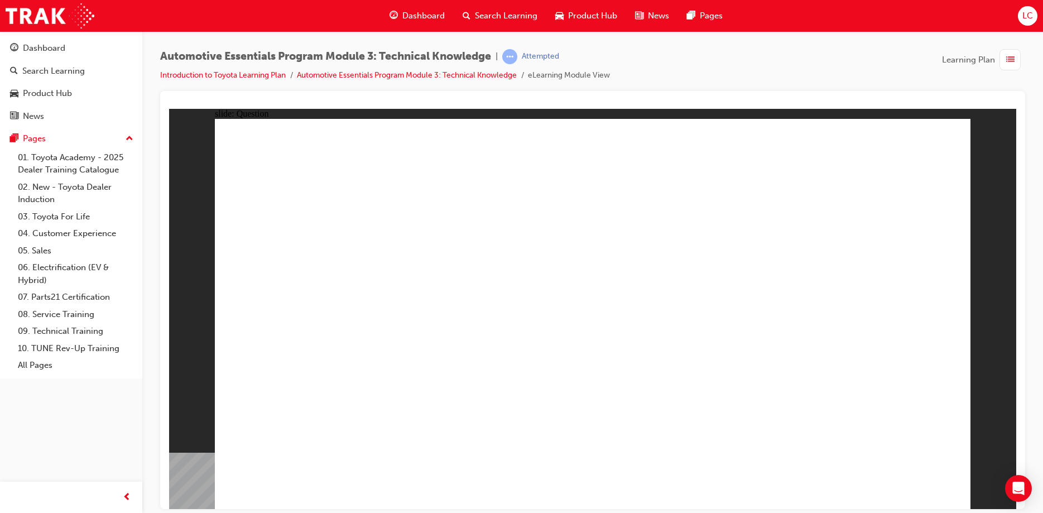
radio input "true"
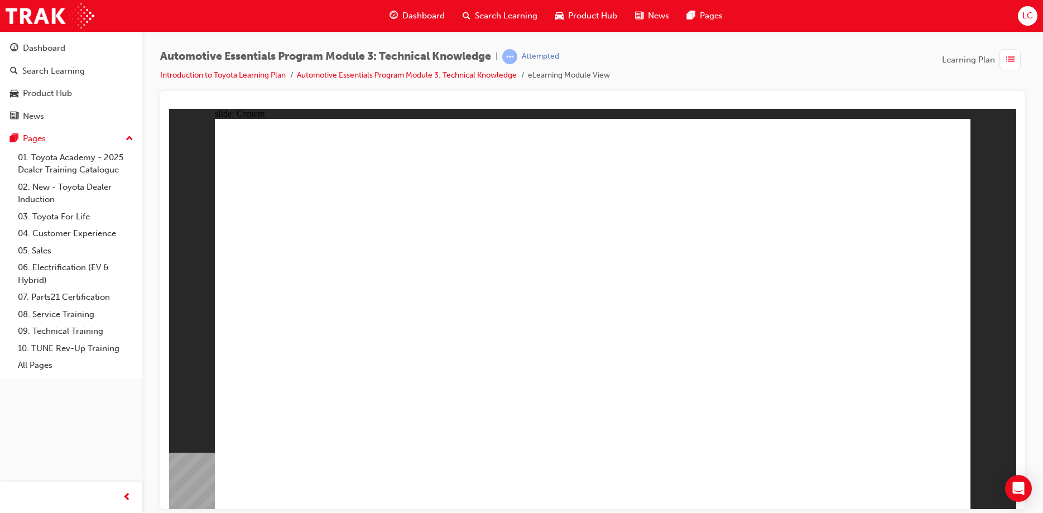
radio input "true"
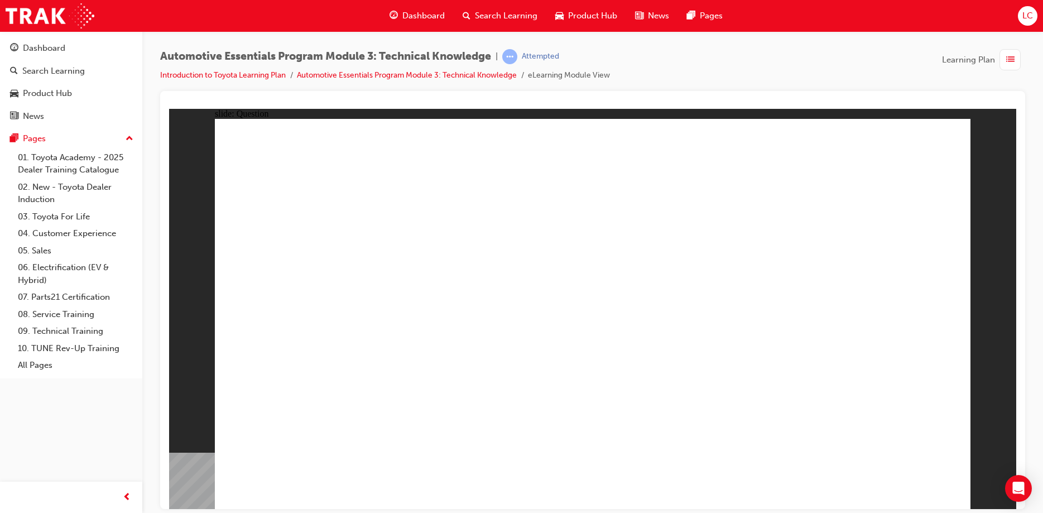
radio input "true"
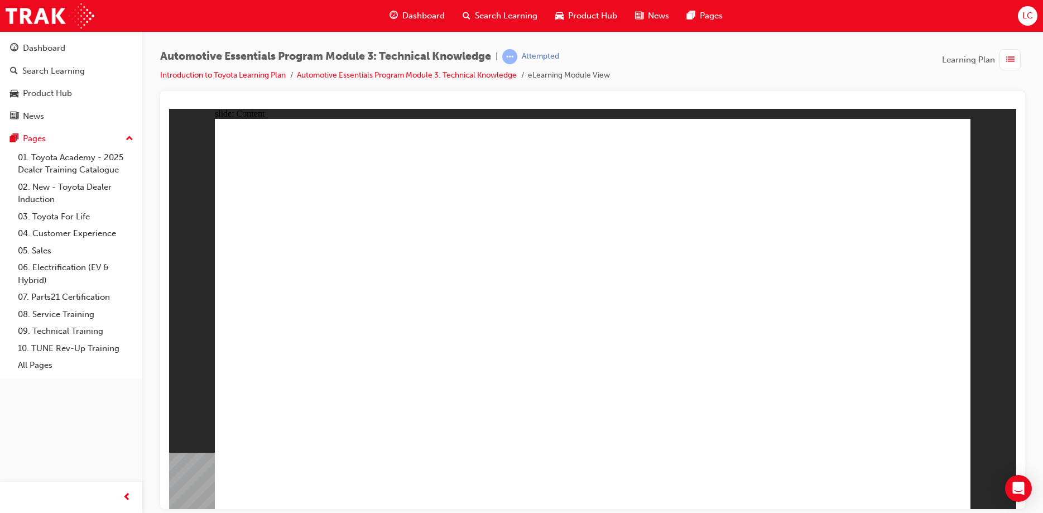
radio input "true"
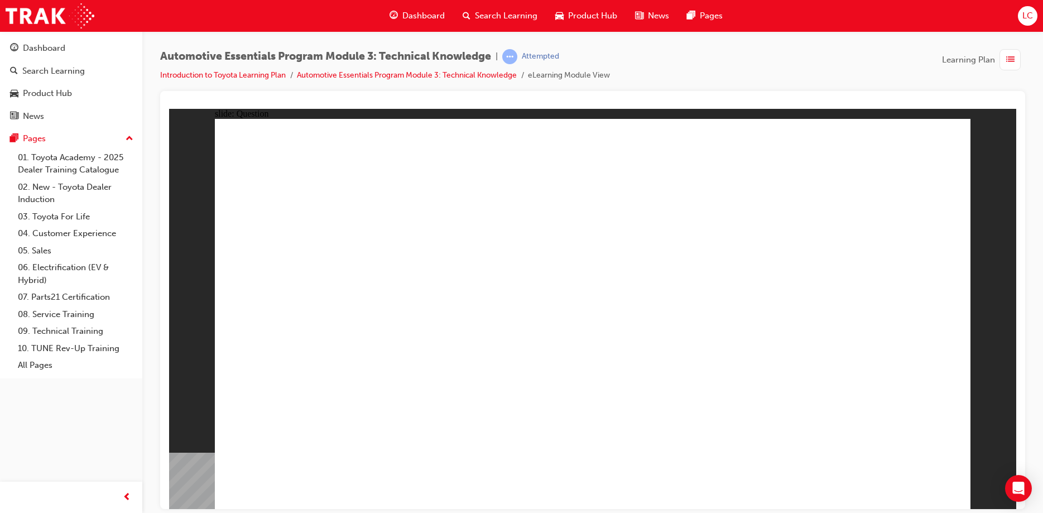
radio input "true"
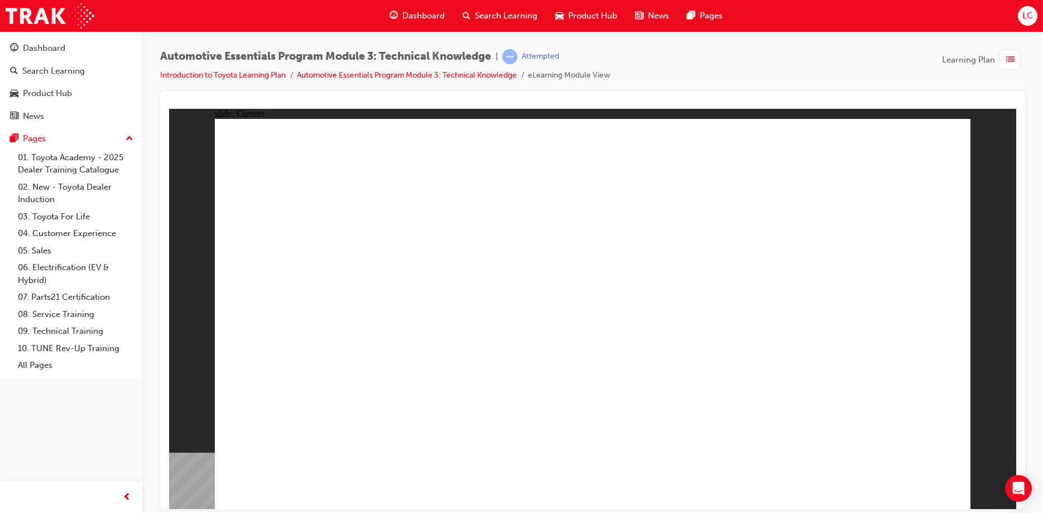
drag, startPoint x: 706, startPoint y: 262, endPoint x: 703, endPoint y: 269, distance: 7.3
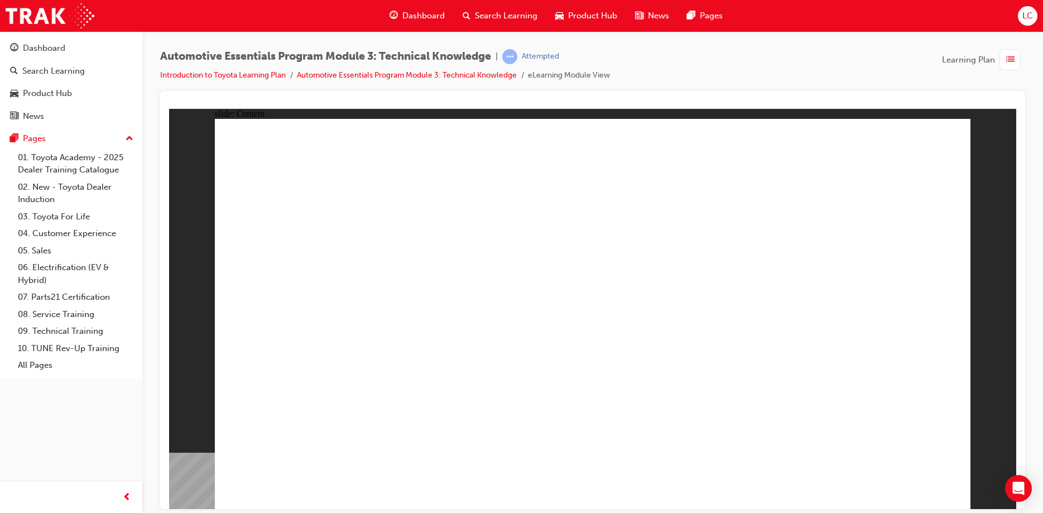
drag, startPoint x: 693, startPoint y: 271, endPoint x: 703, endPoint y: 275, distance: 10.6
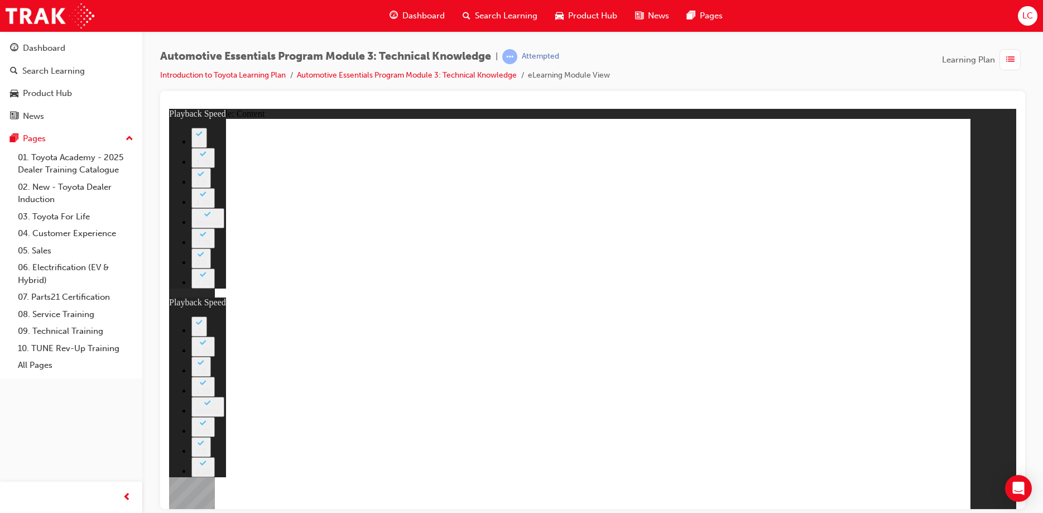
type input "8"
type input "135"
type input "8"
type input "135"
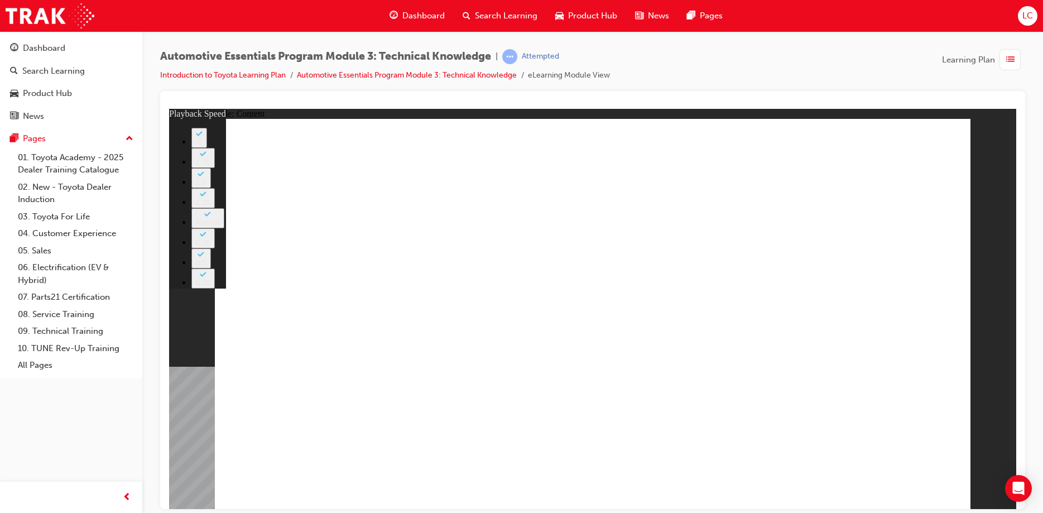
type input "7"
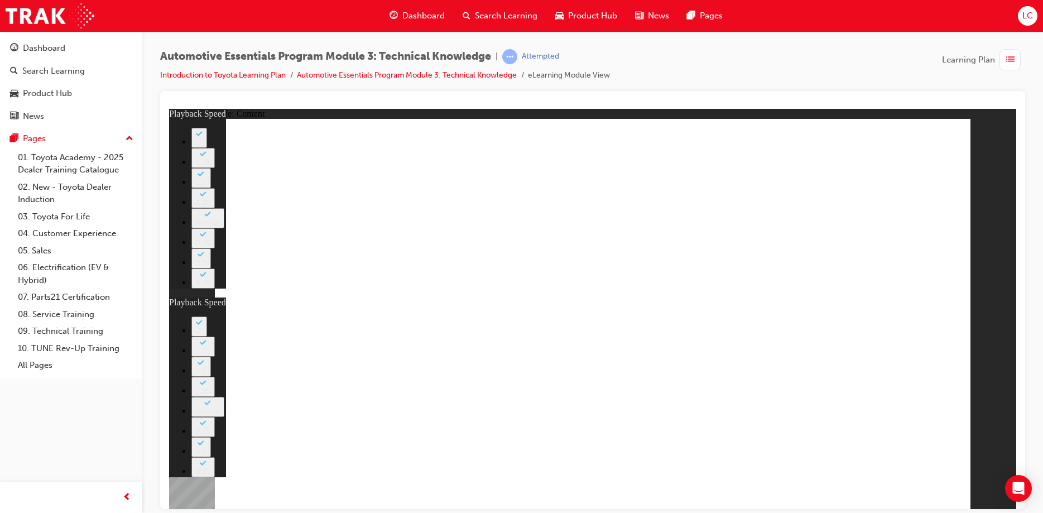
type input "94"
type input "104"
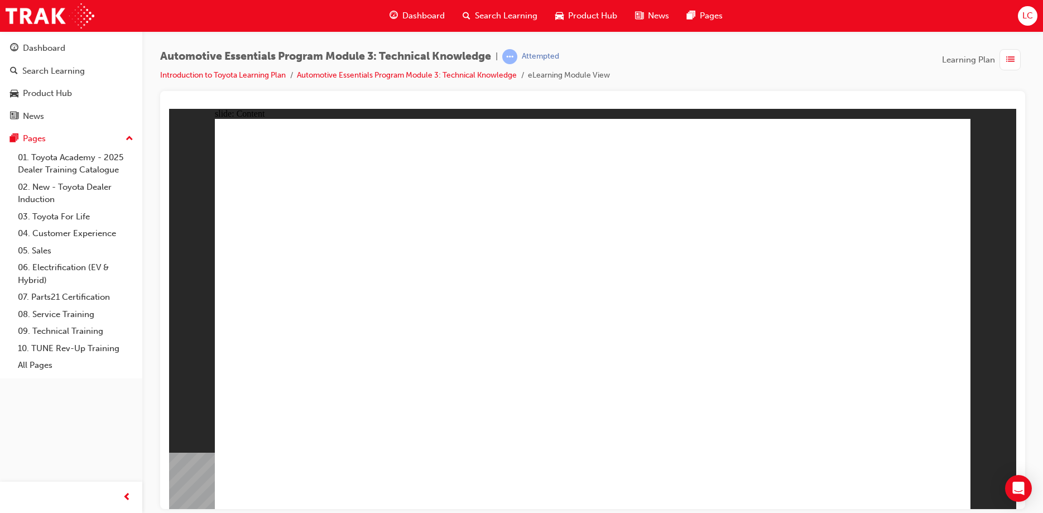
click at [1028, 17] on span "LC" at bounding box center [1028, 15] width 11 height 13
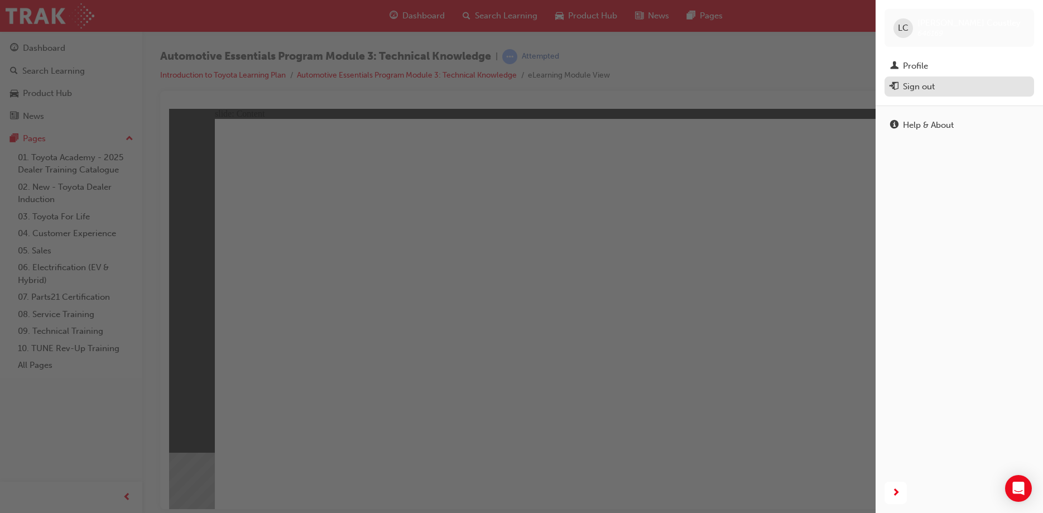
click at [899, 83] on div "Sign out" at bounding box center [959, 87] width 138 height 14
